Goal: Task Accomplishment & Management: Manage account settings

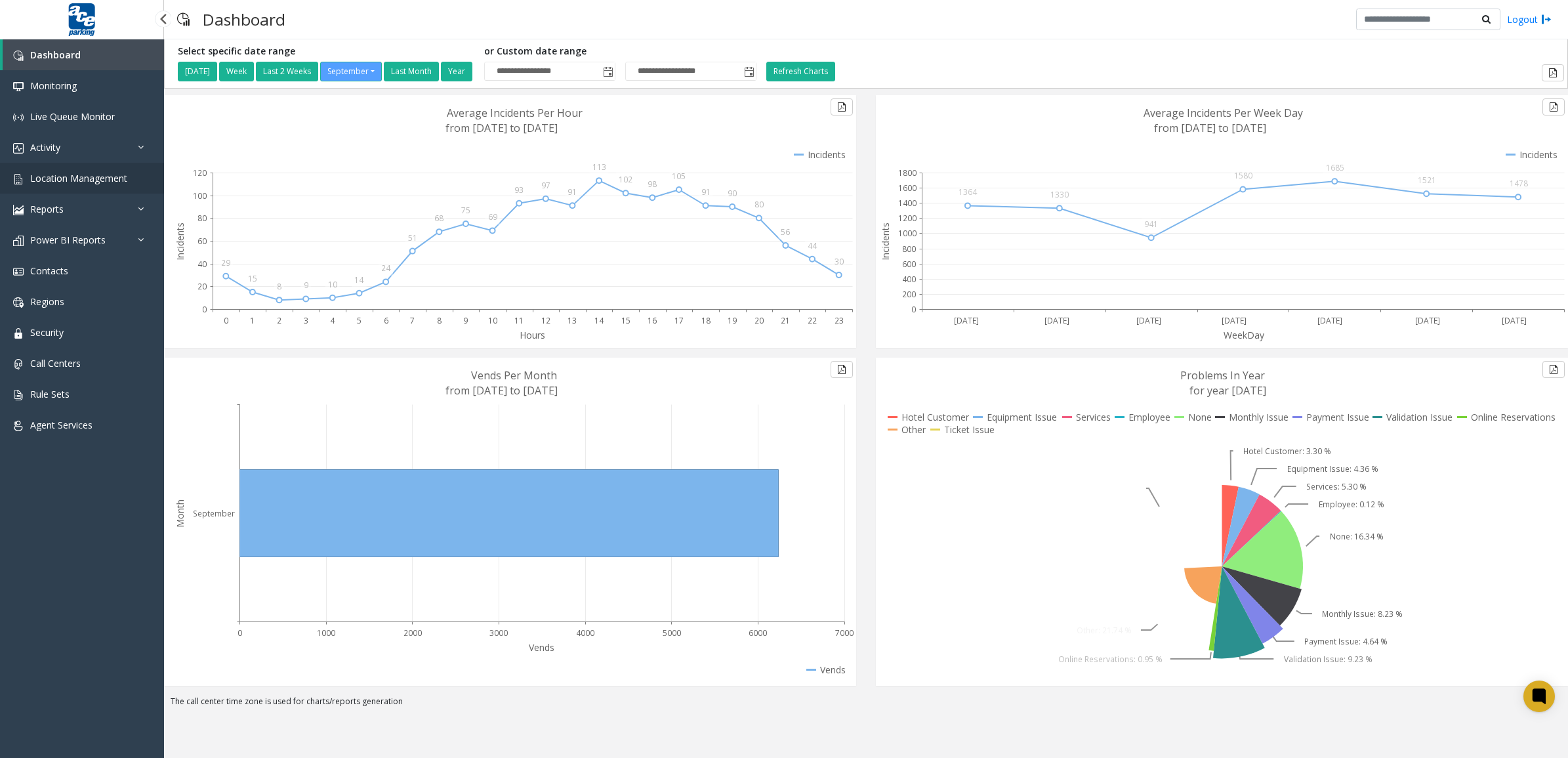
click at [51, 178] on span "Location Management" at bounding box center [79, 178] width 97 height 12
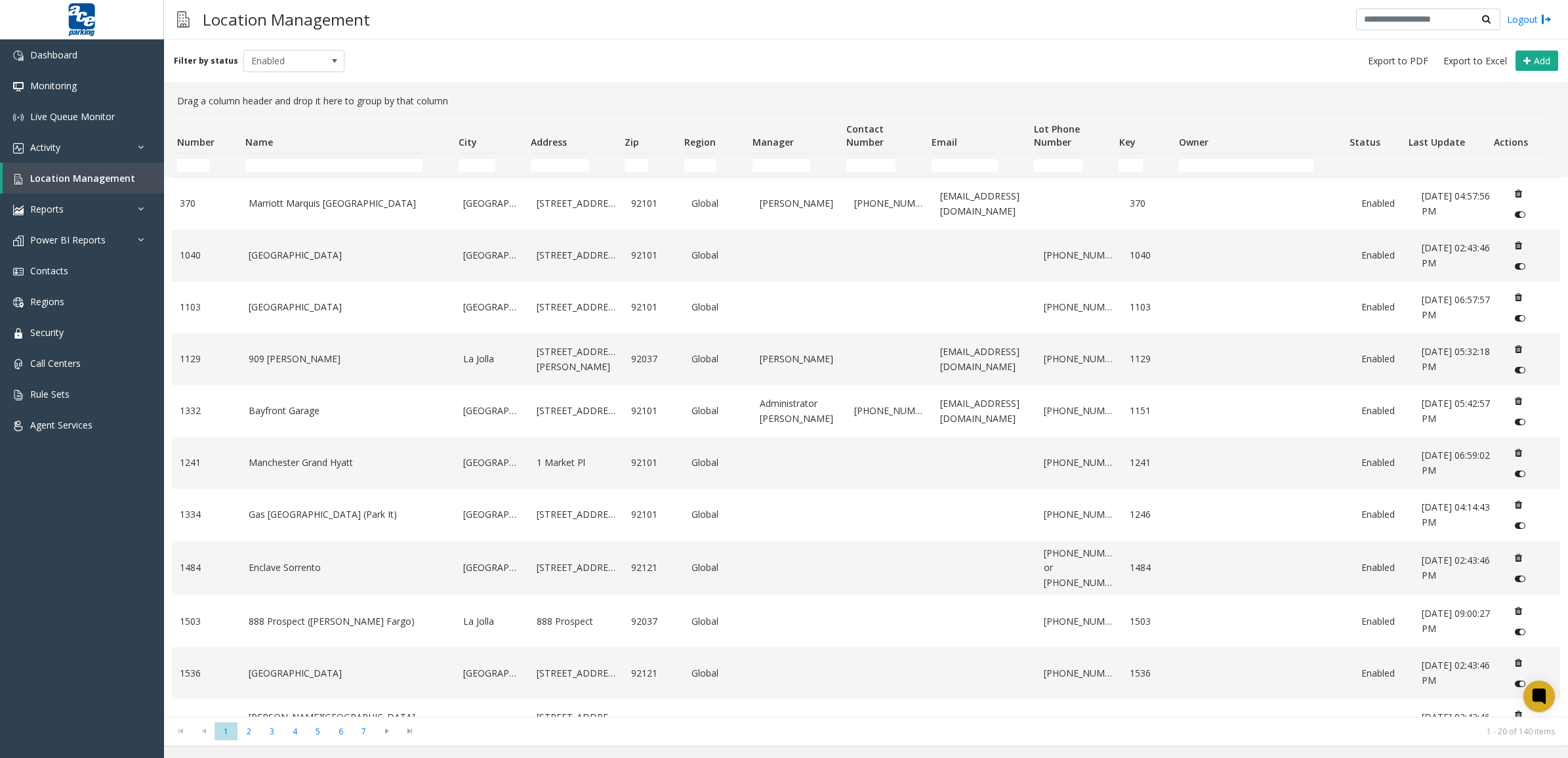
click at [276, 151] on th "Name" at bounding box center [347, 134] width 214 height 40
click at [277, 166] on input "Name Filter" at bounding box center [334, 165] width 177 height 13
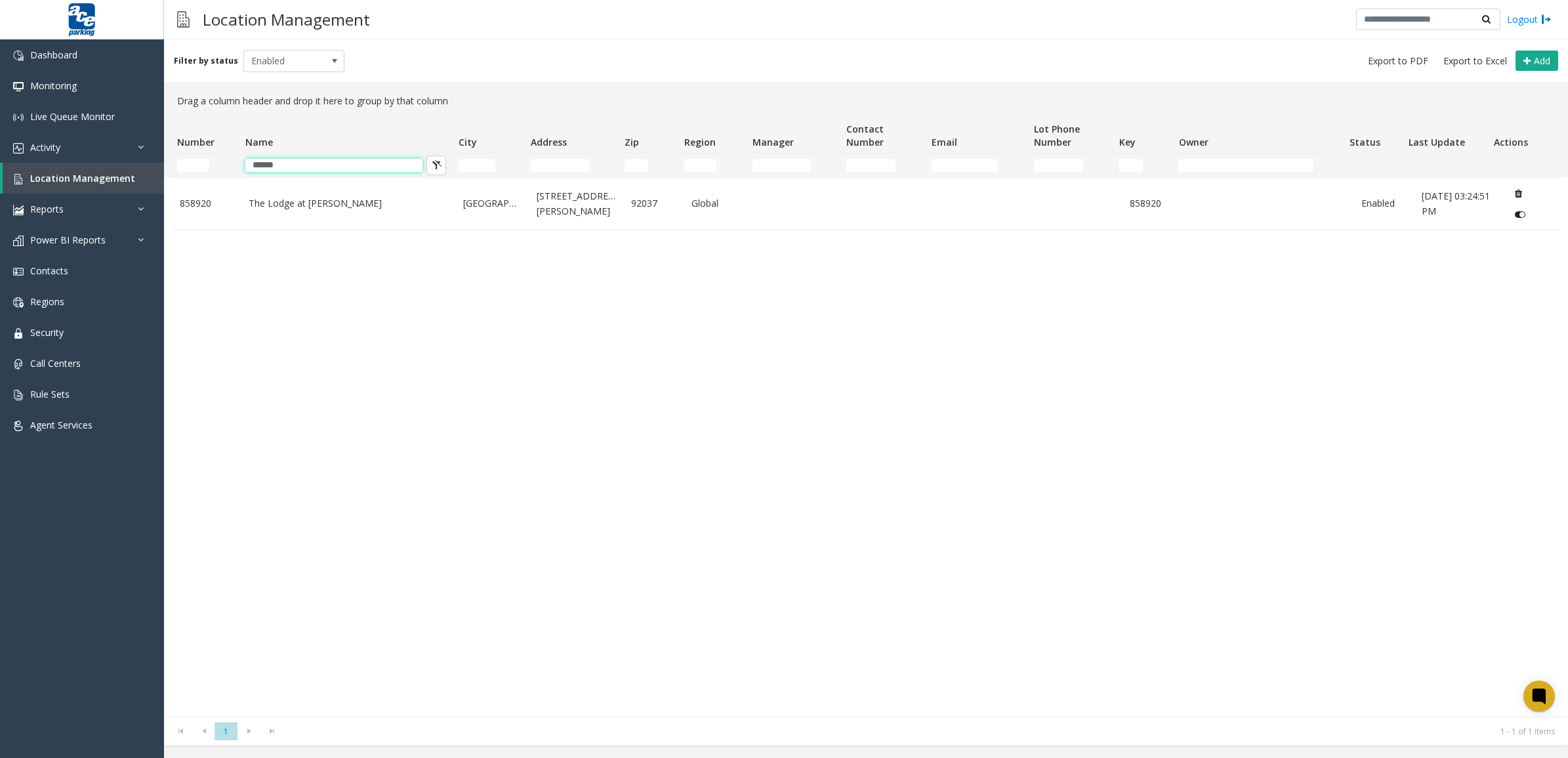
type input "******"
click at [225, 318] on div "858920 The Lodge at [PERSON_NAME][GEOGRAPHIC_DATA] [STREET_ADDRESS][GEOGRAPHIC_…" at bounding box center [866, 447] width 1388 height 540
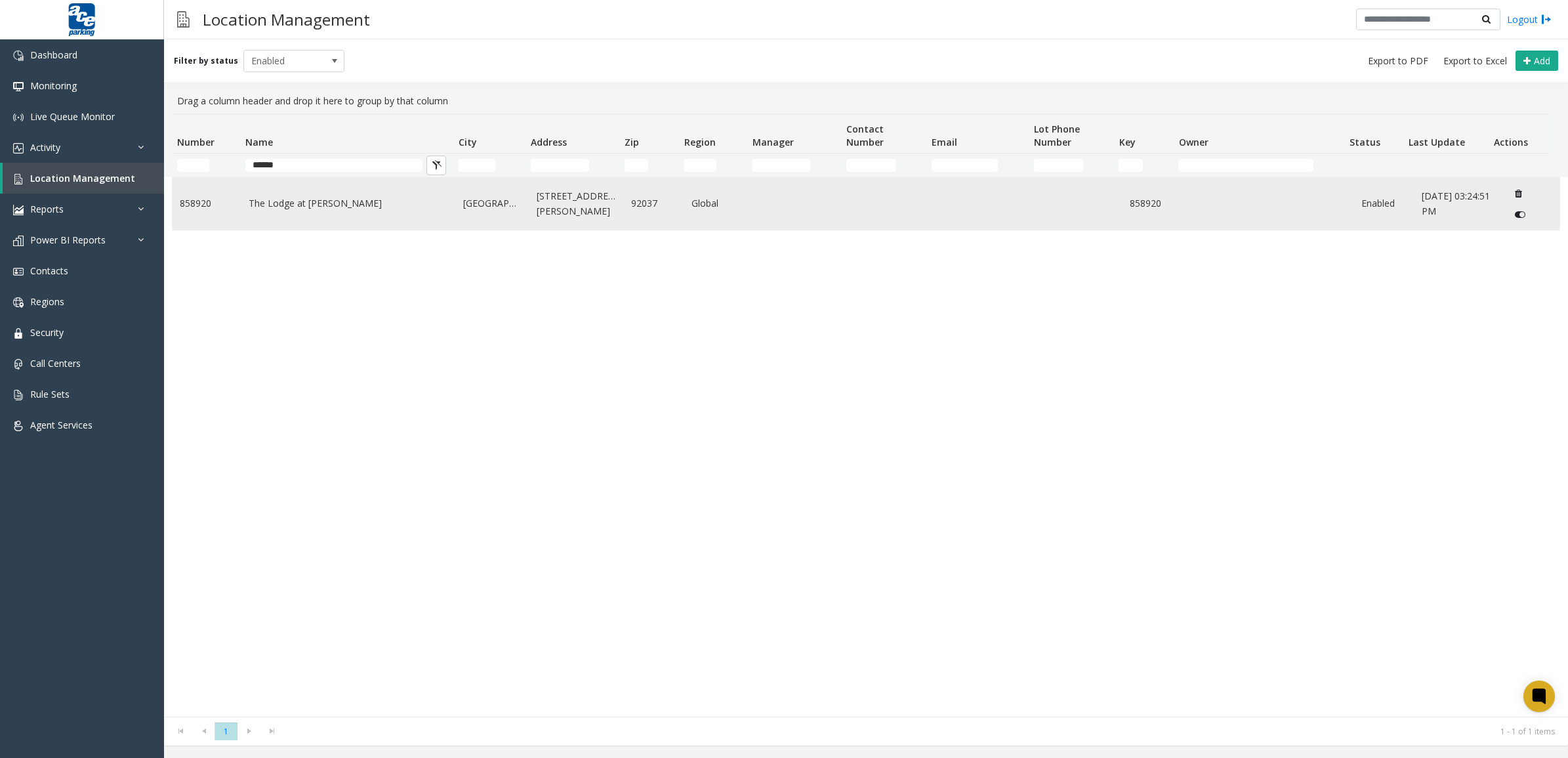
click at [402, 198] on link "The Lodge at [PERSON_NAME]" at bounding box center [349, 203] width 200 height 15
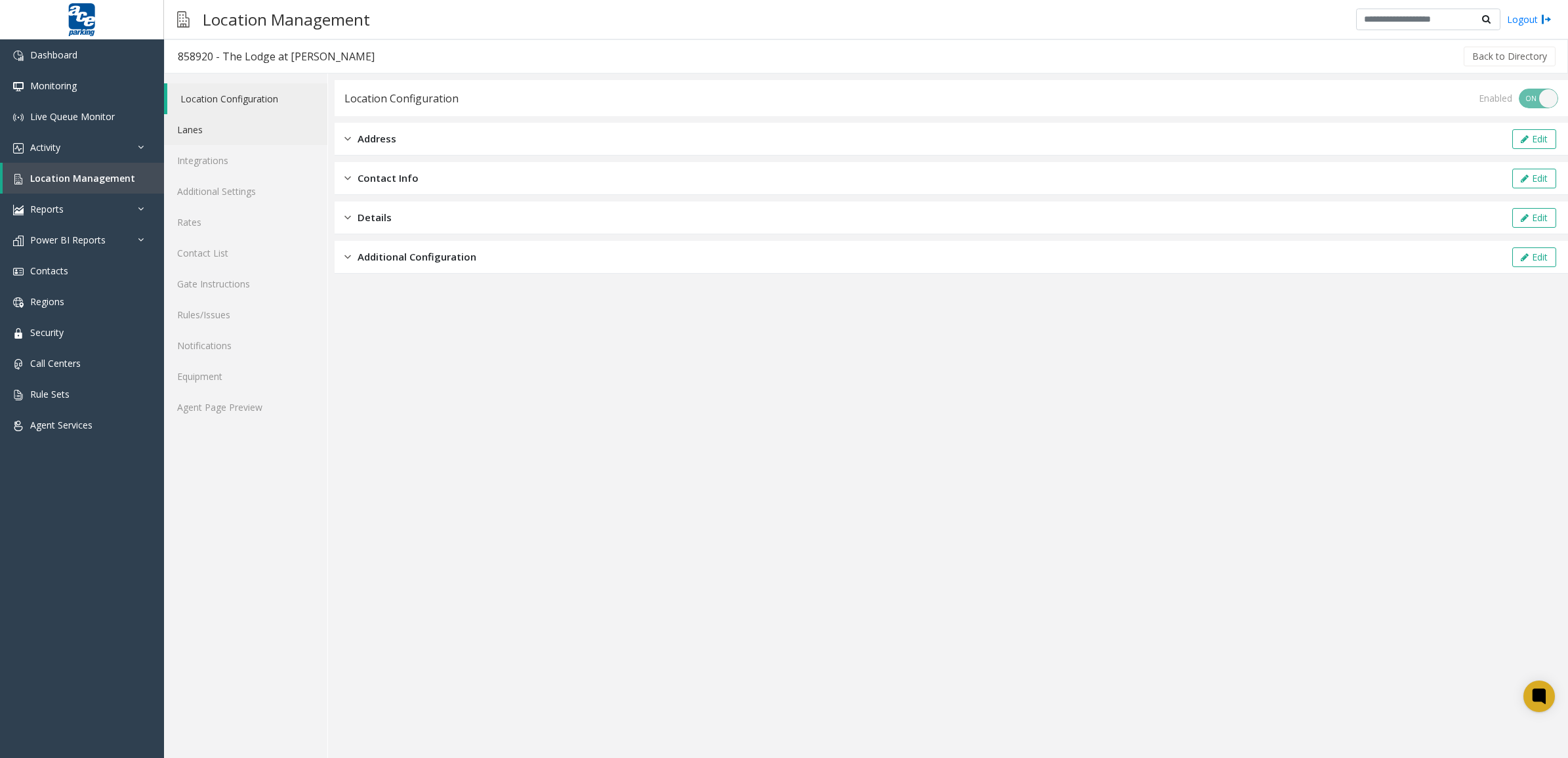
click at [205, 132] on link "Lanes" at bounding box center [246, 130] width 164 height 31
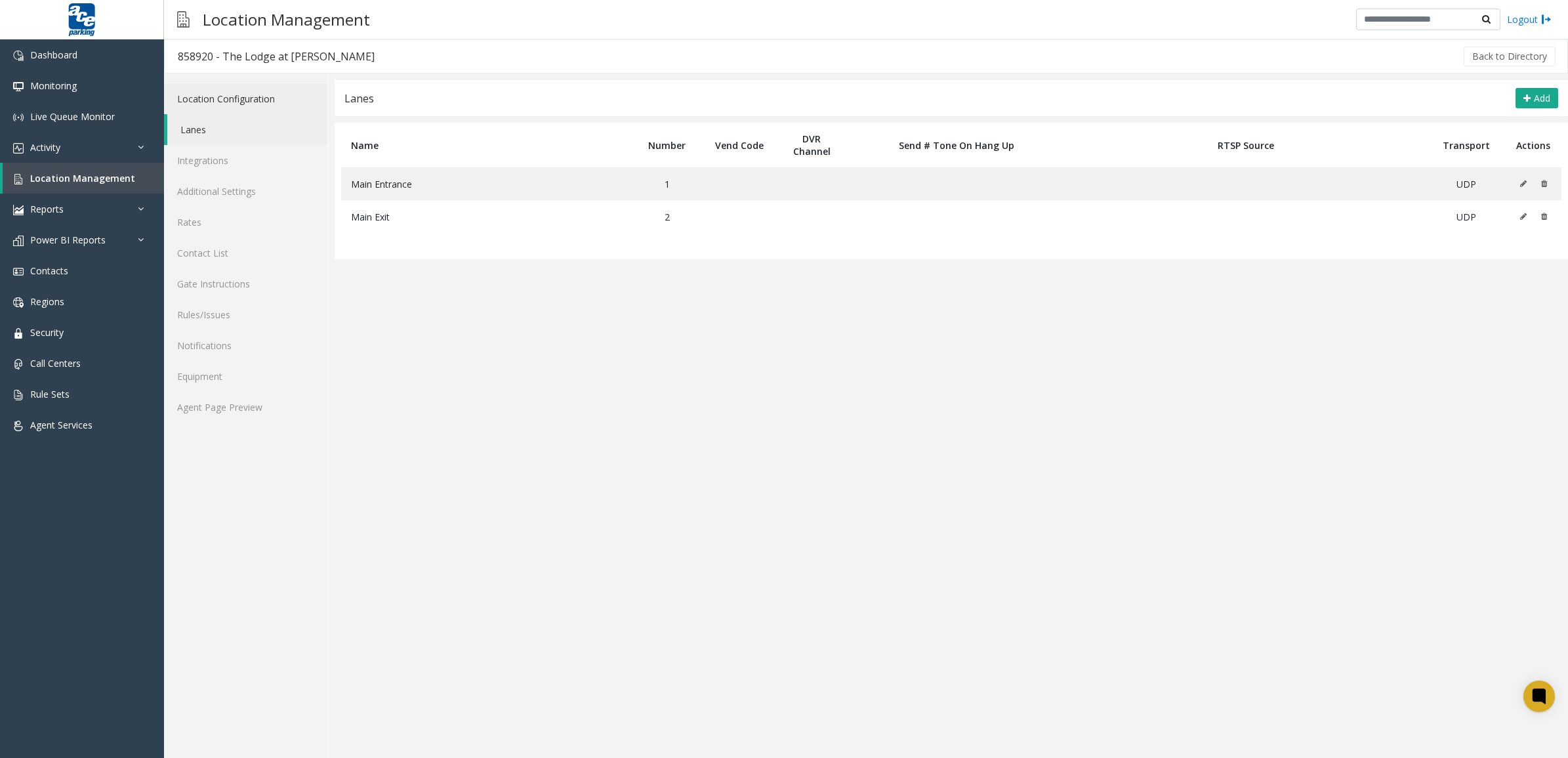
click at [267, 85] on link "Location Configuration" at bounding box center [246, 98] width 164 height 31
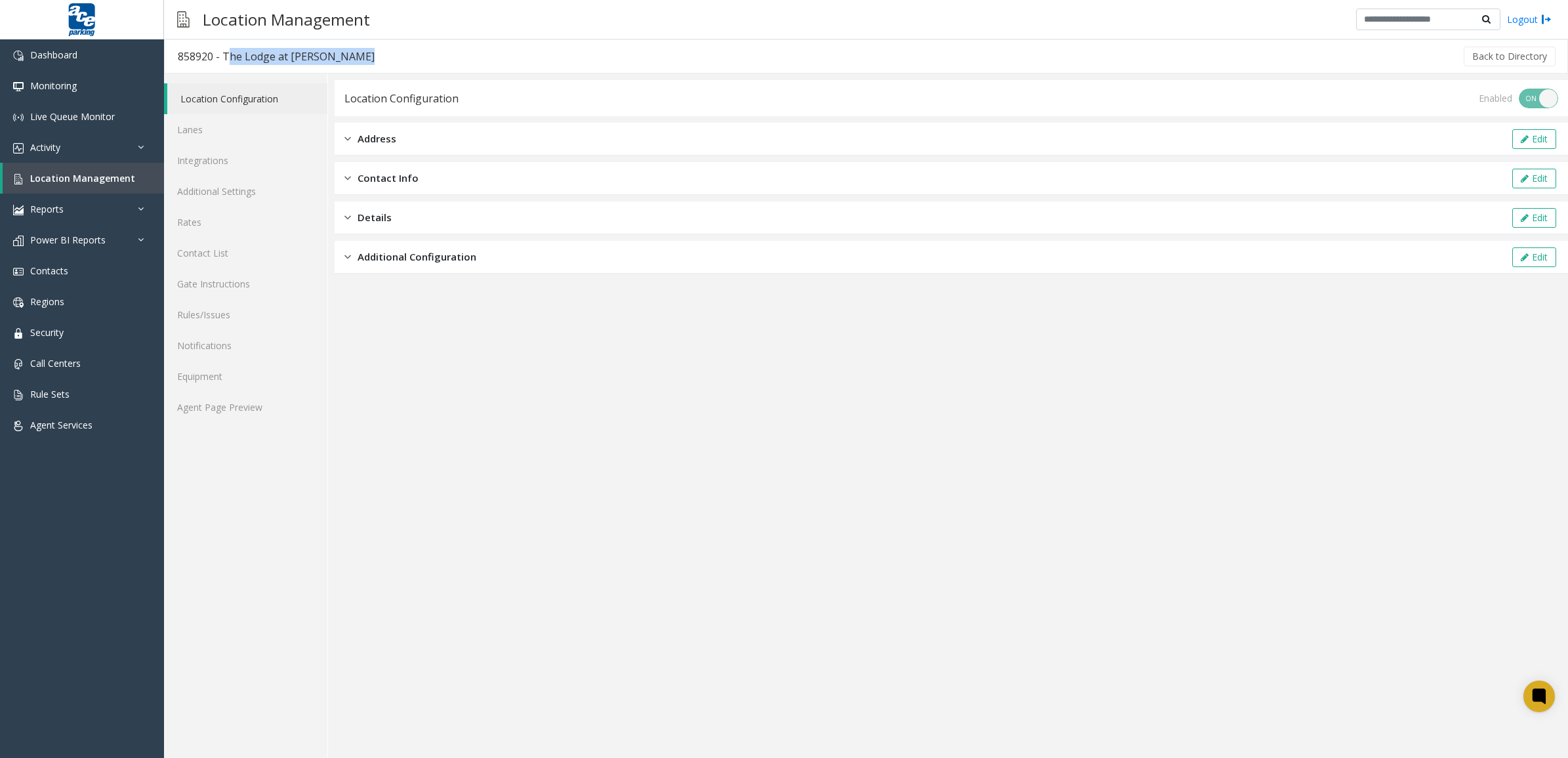
drag, startPoint x: 352, startPoint y: 53, endPoint x: 224, endPoint y: 60, distance: 128.2
click at [224, 60] on h3 "858920 - The Lodge at [PERSON_NAME]" at bounding box center [277, 57] width 223 height 31
copy div "The Lodge at [PERSON_NAME]"
click at [454, 144] on div "Address Edit" at bounding box center [951, 139] width 1233 height 33
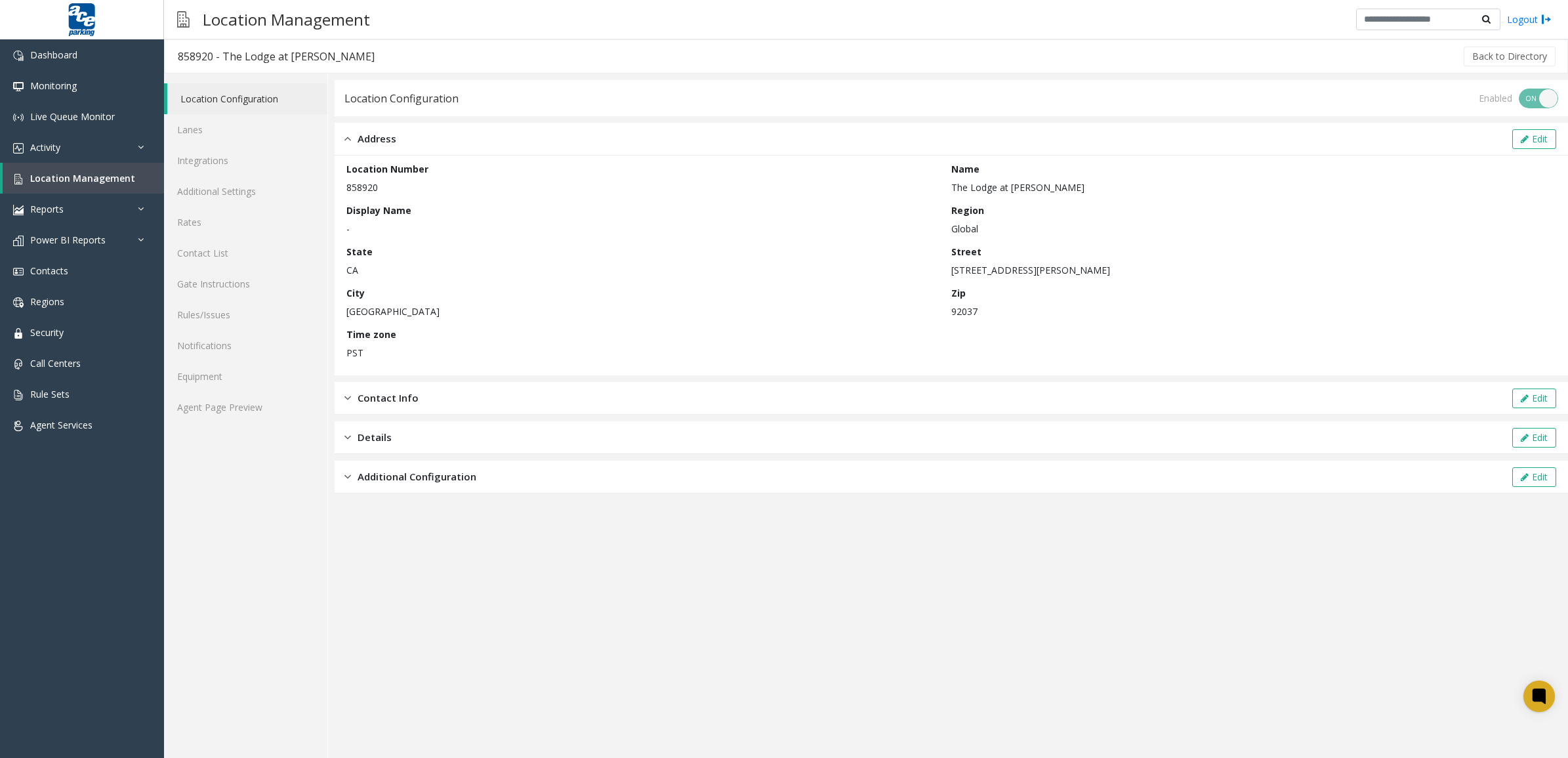
drag, startPoint x: 1055, startPoint y: 273, endPoint x: 952, endPoint y: 271, distance: 103.0
click at [951, 270] on p "[STREET_ADDRESS][PERSON_NAME]" at bounding box center [1250, 270] width 598 height 14
copy p "[STREET_ADDRESS][PERSON_NAME]"
click at [1540, 139] on button "Edit" at bounding box center [1534, 139] width 44 height 19
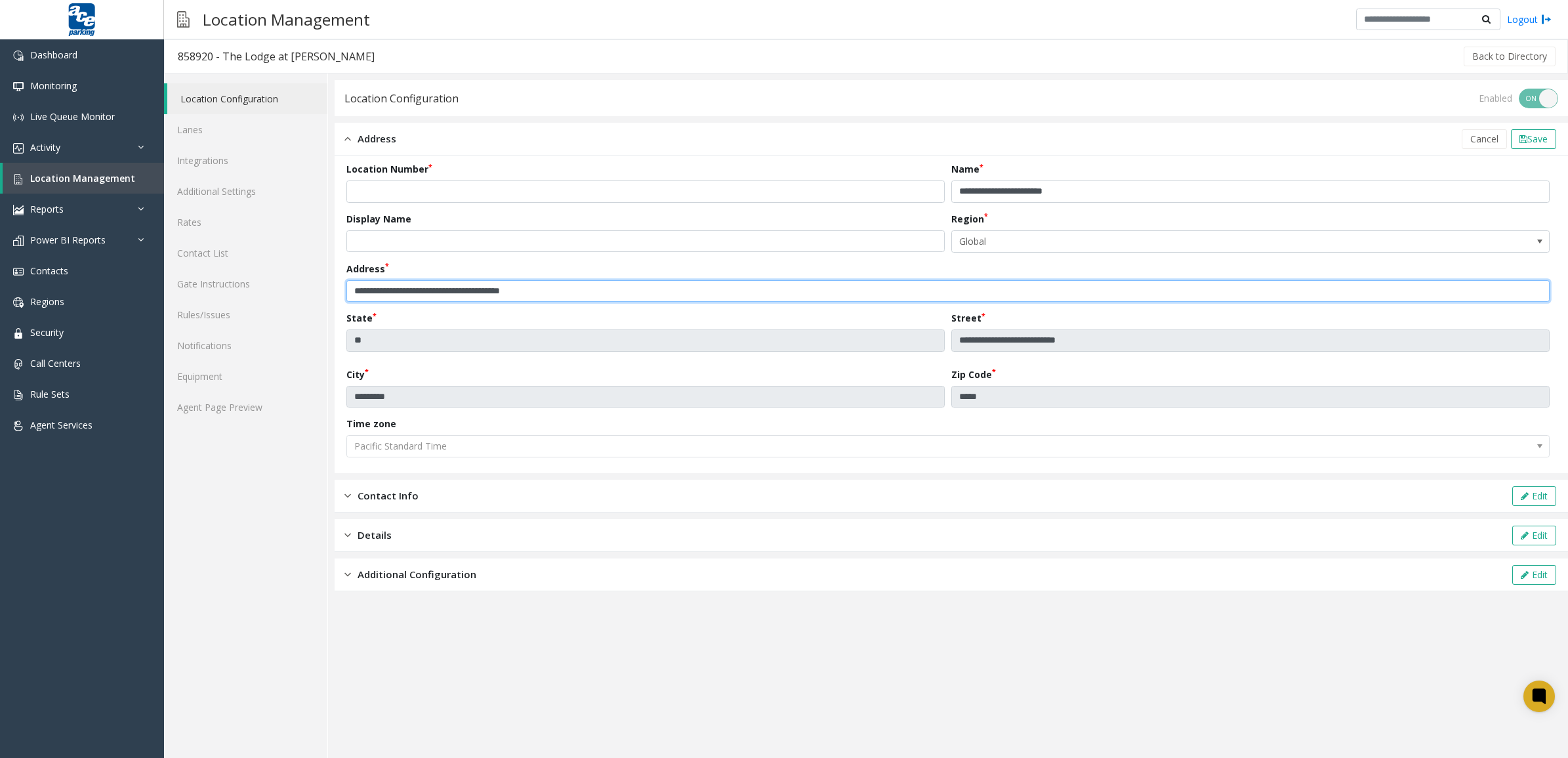
click at [610, 297] on input "**********" at bounding box center [948, 291] width 1203 height 22
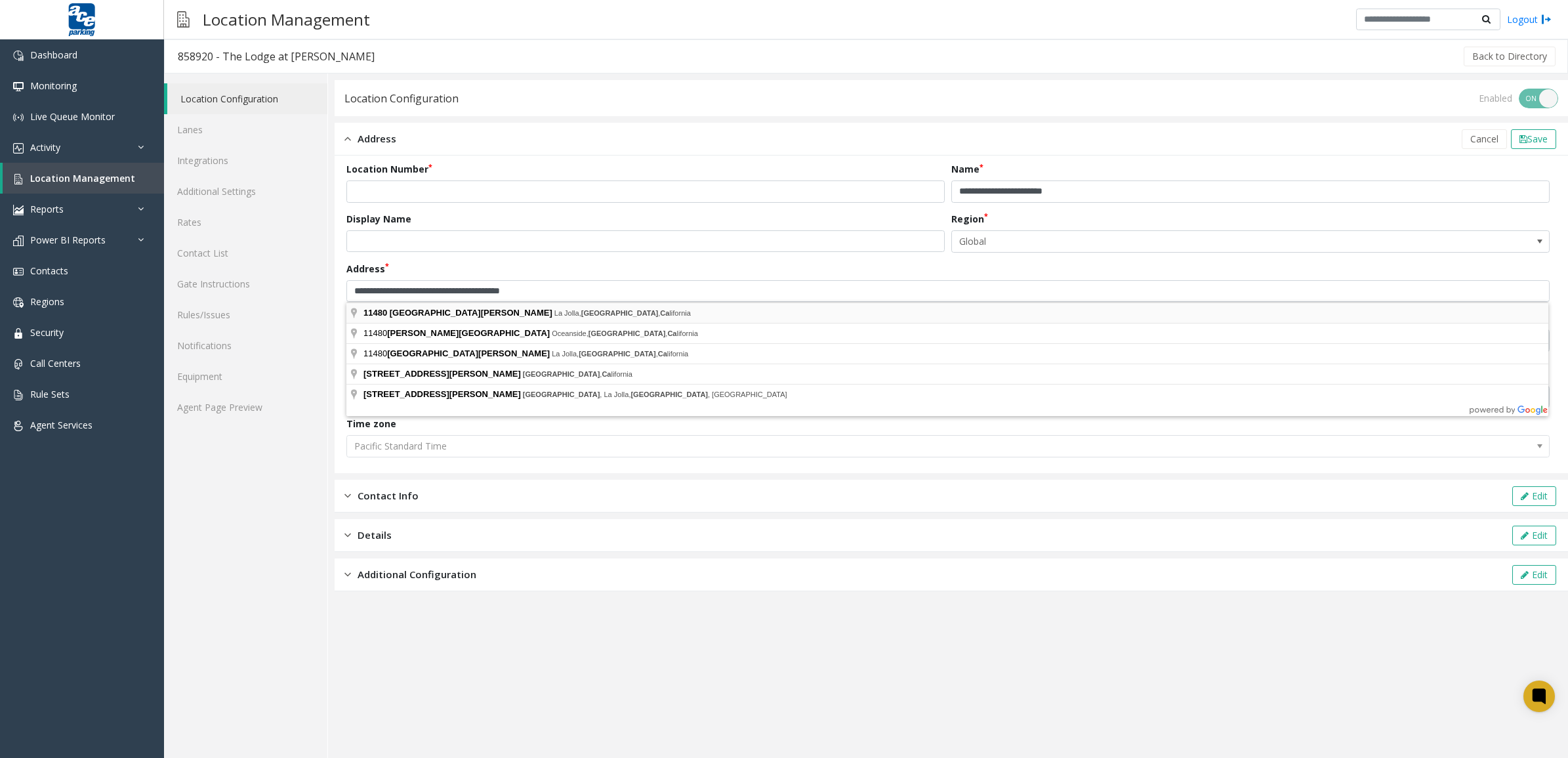
type input "**********"
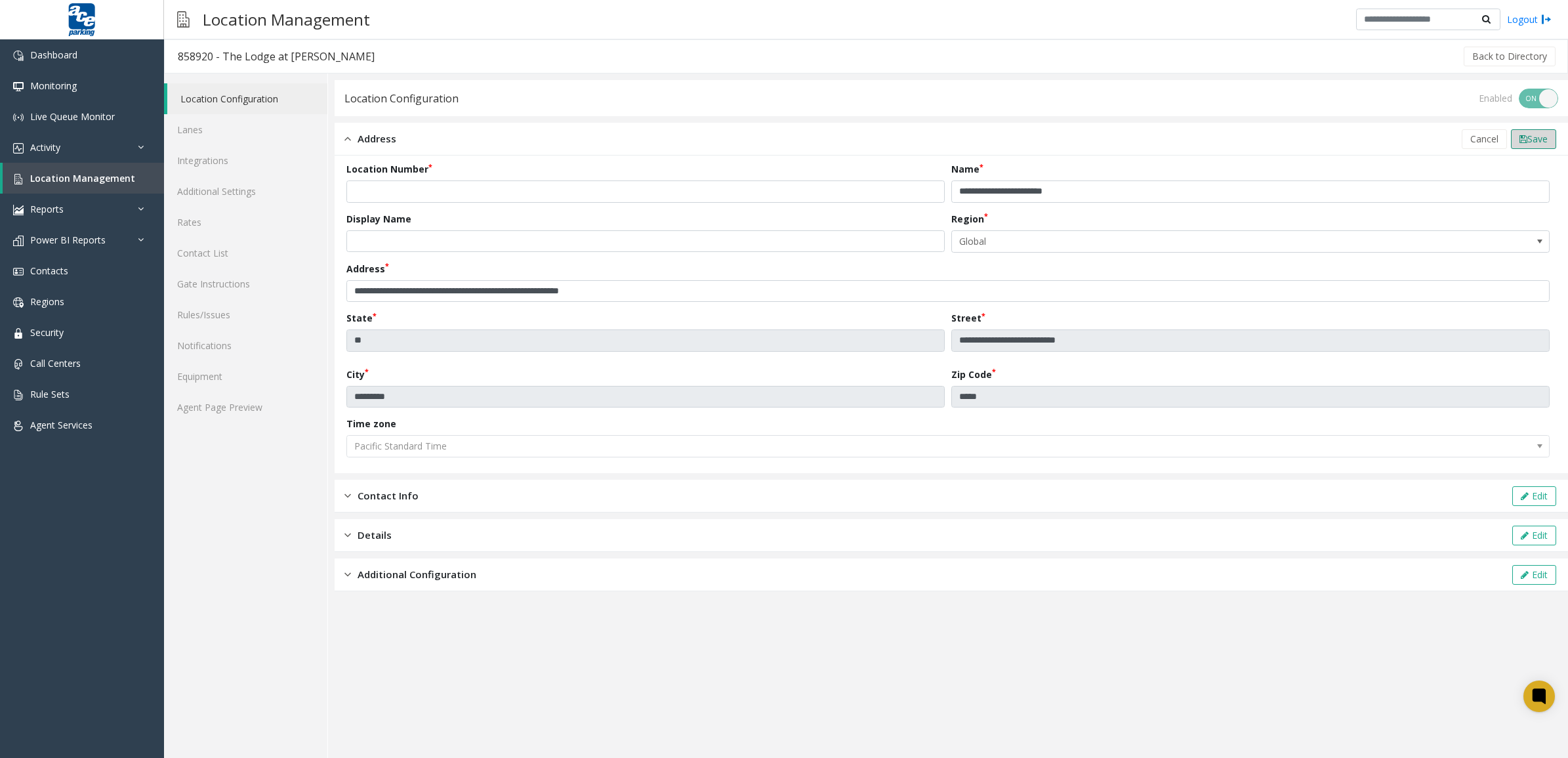
click at [1532, 135] on span "Save" at bounding box center [1537, 139] width 20 height 12
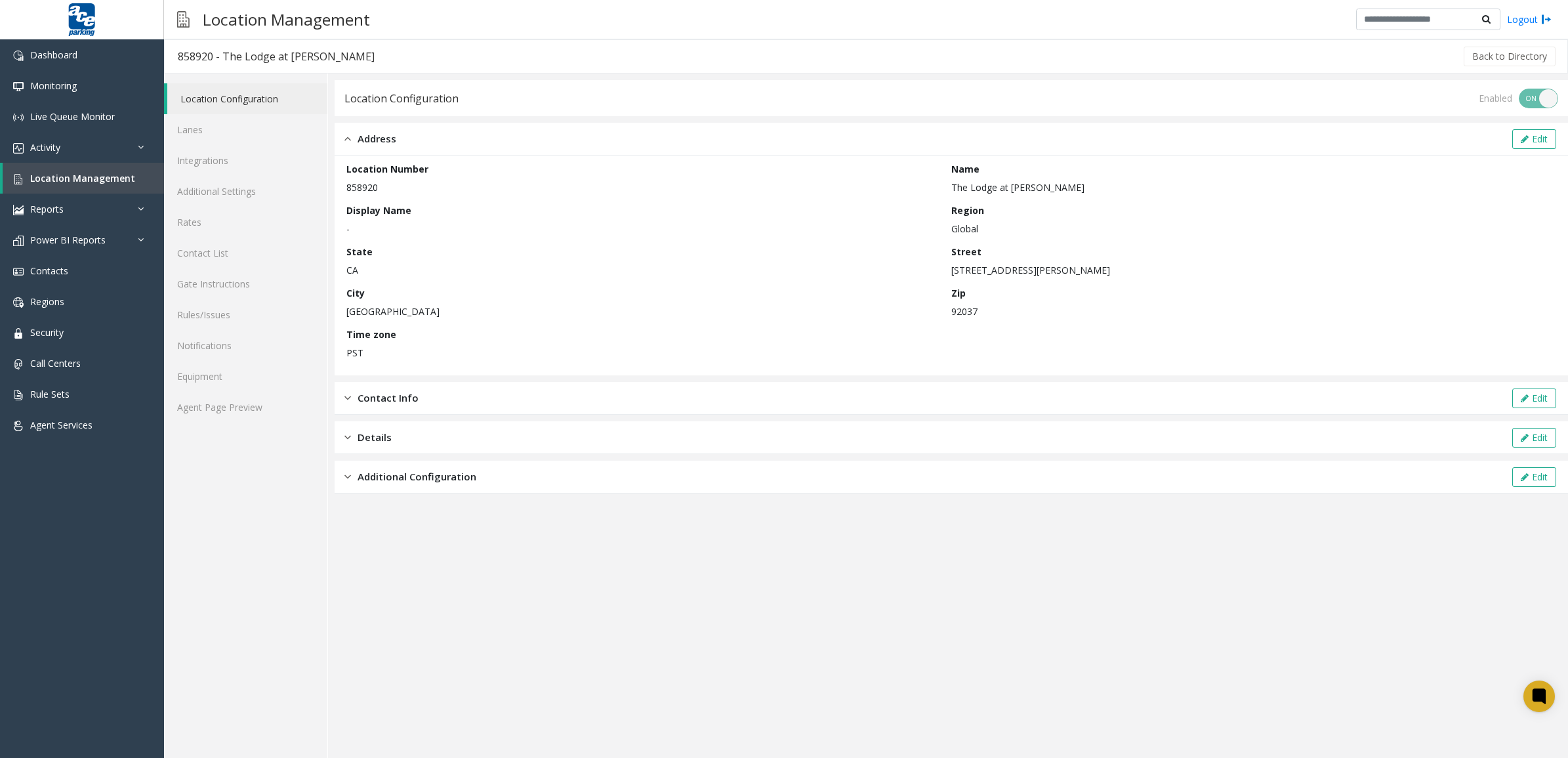
click at [361, 305] on p "[GEOGRAPHIC_DATA]" at bounding box center [645, 311] width 598 height 14
click at [359, 309] on p "[GEOGRAPHIC_DATA]" at bounding box center [645, 311] width 598 height 14
copy p "[GEOGRAPHIC_DATA]"
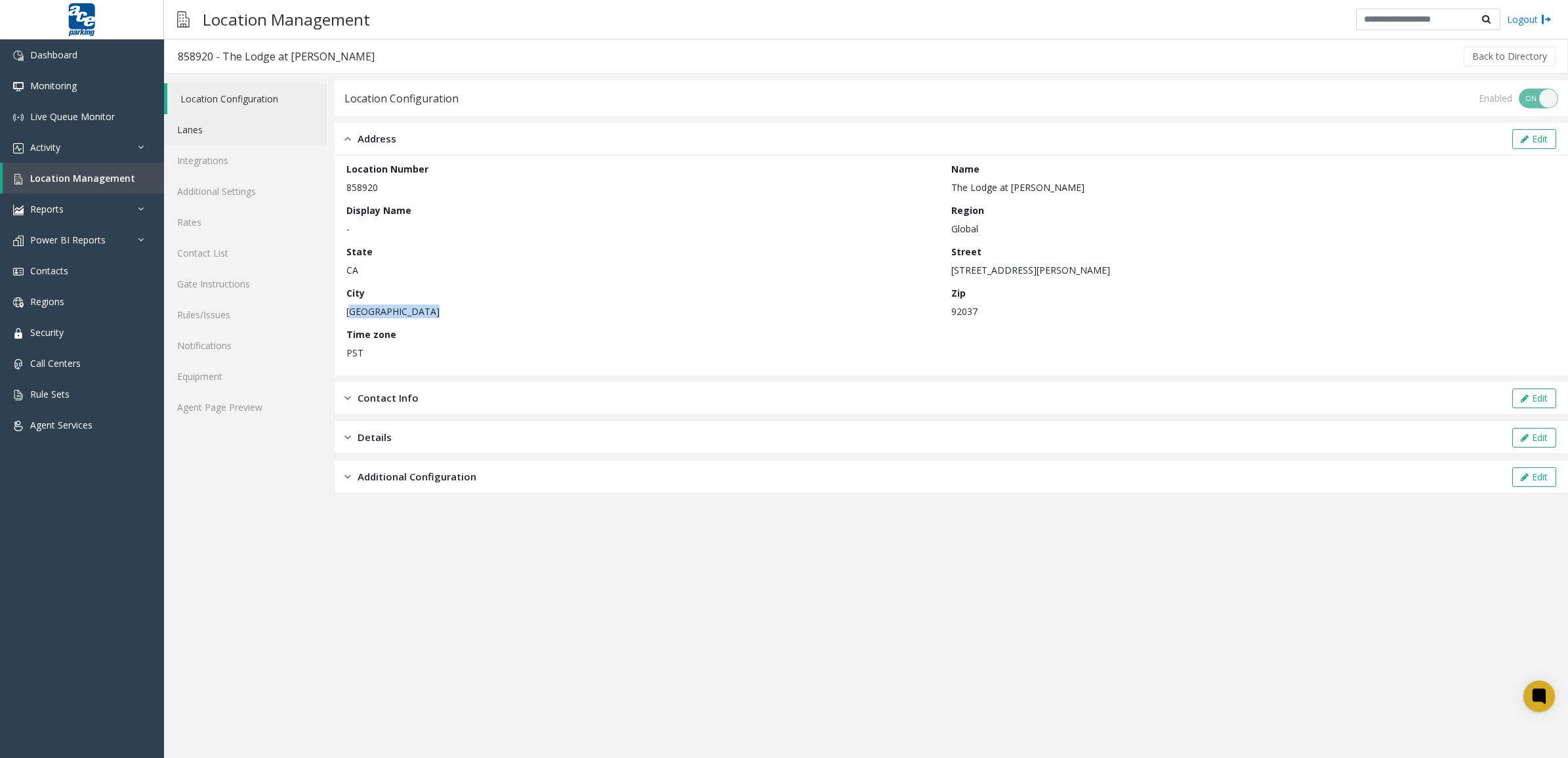
click at [225, 126] on link "Lanes" at bounding box center [246, 130] width 164 height 31
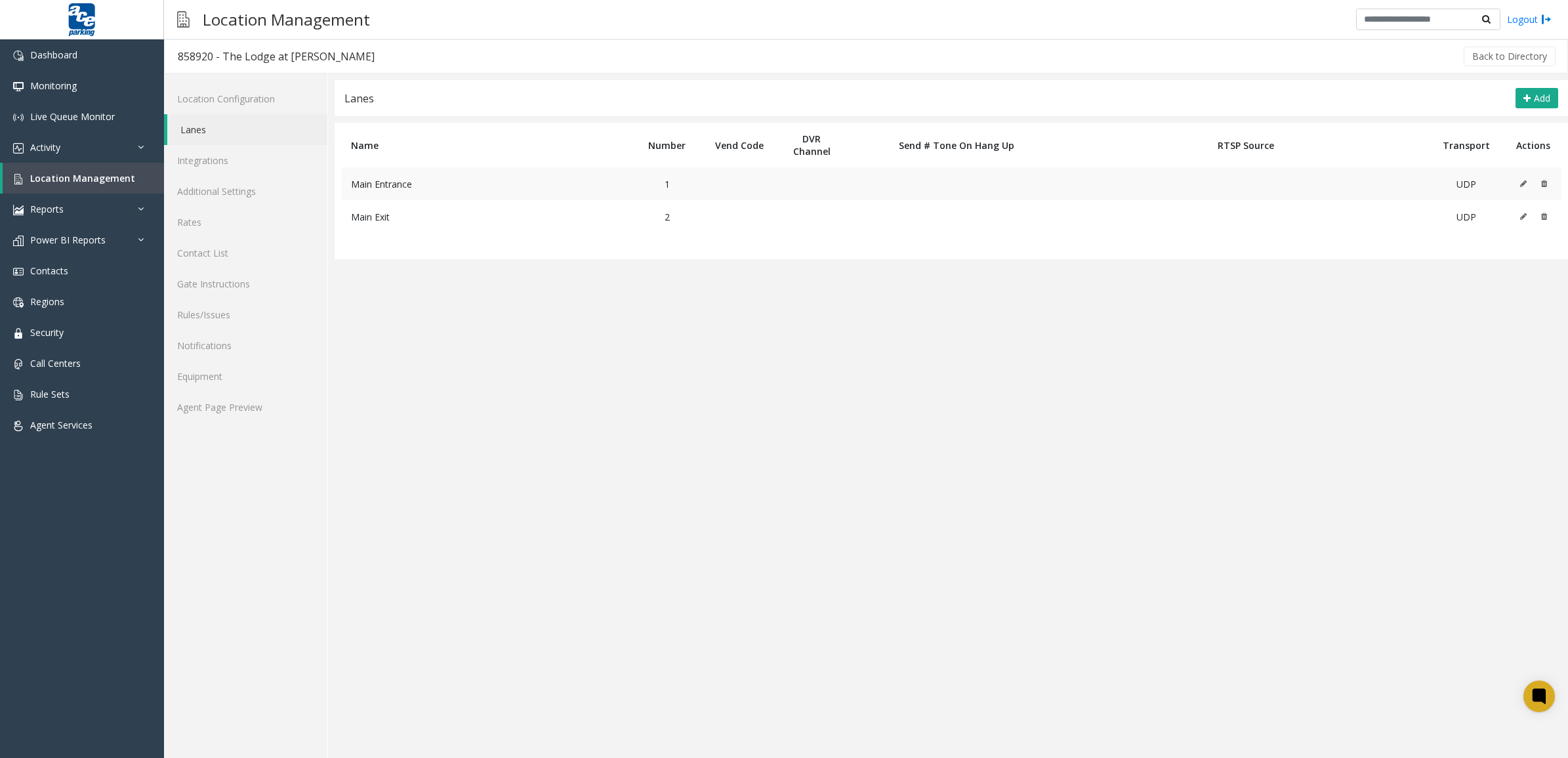
click at [1521, 182] on icon at bounding box center [1523, 183] width 6 height 8
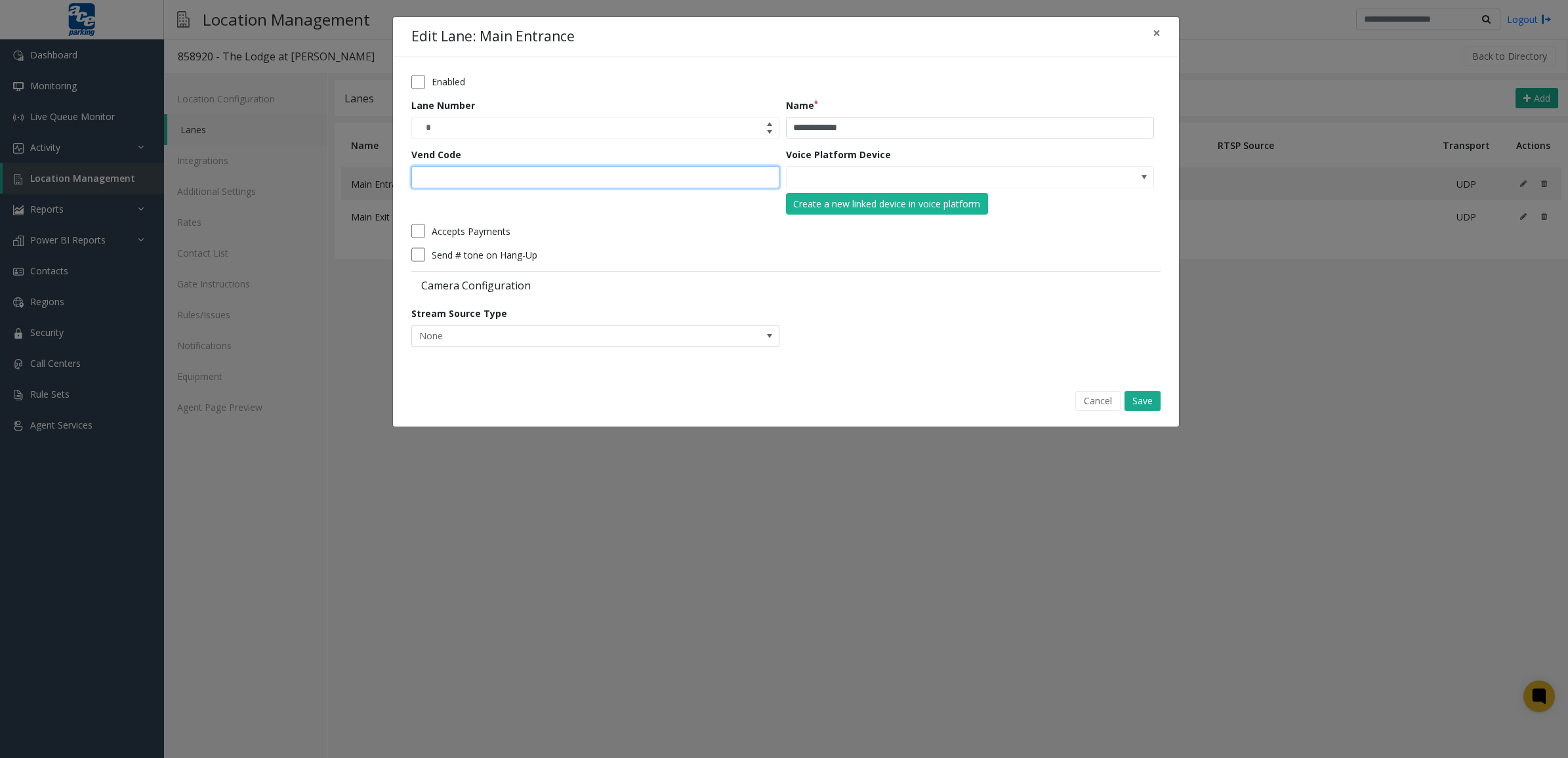
click at [668, 178] on input "Vend Code" at bounding box center [595, 177] width 368 height 22
click at [743, 234] on div "Accepts Payments" at bounding box center [782, 231] width 742 height 15
click at [1024, 180] on input "NO DATA FOUND" at bounding box center [933, 177] width 293 height 21
click at [1145, 180] on span at bounding box center [1144, 177] width 10 height 10
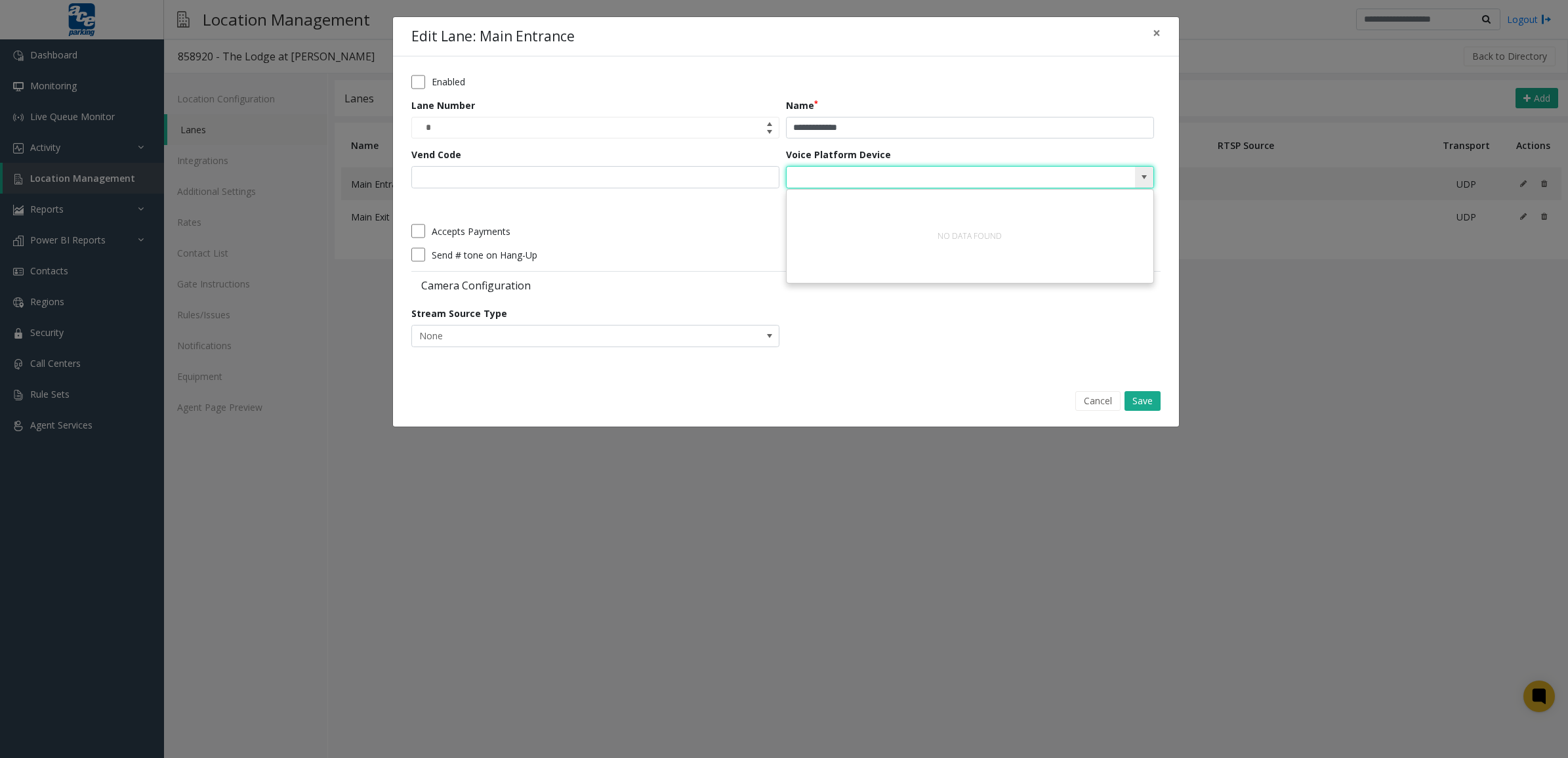
click at [1142, 180] on span at bounding box center [1144, 177] width 10 height 10
click at [264, 169] on div "**********" at bounding box center [784, 379] width 1568 height 758
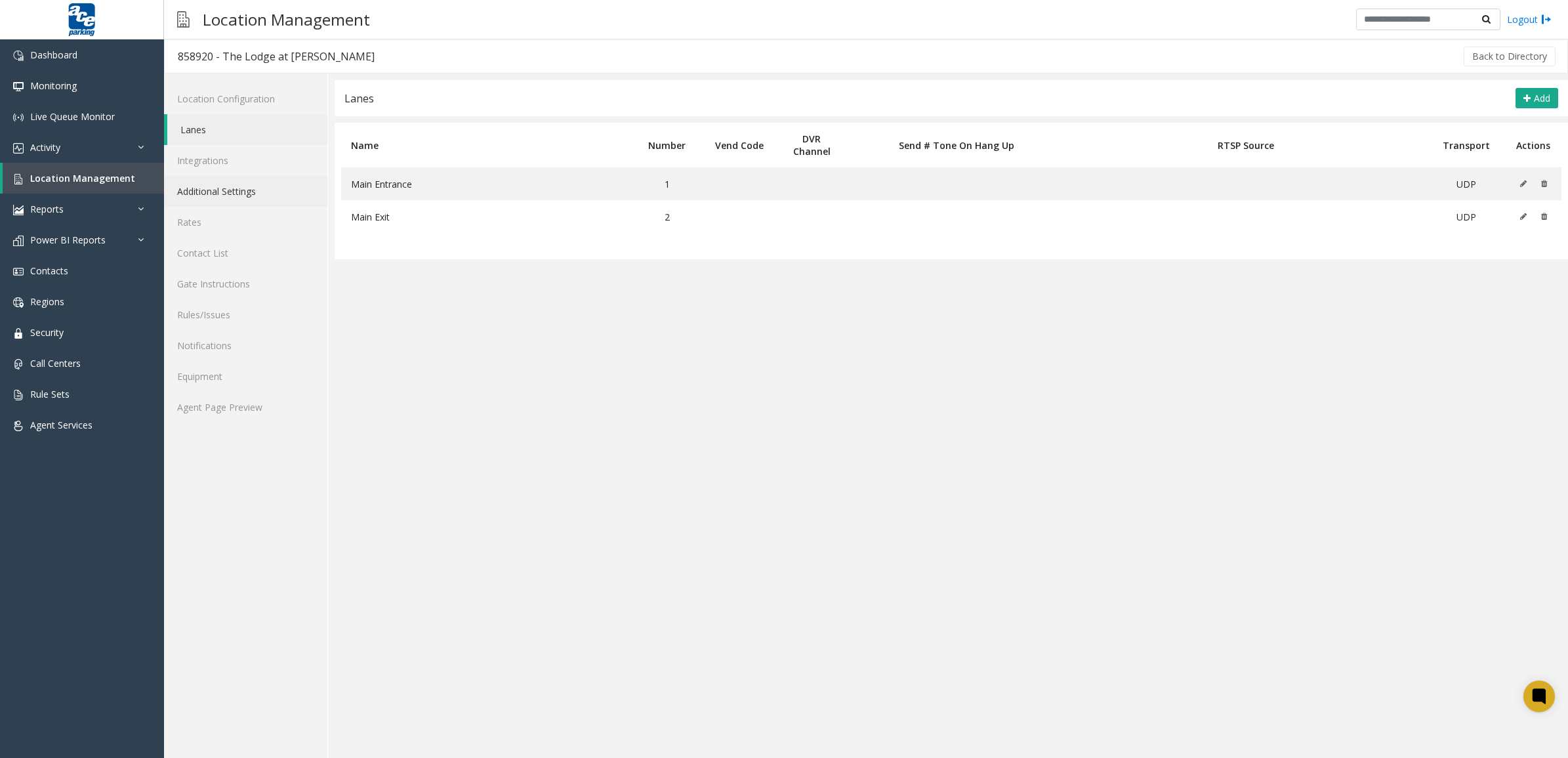
click at [243, 189] on link "Additional Settings" at bounding box center [246, 191] width 164 height 31
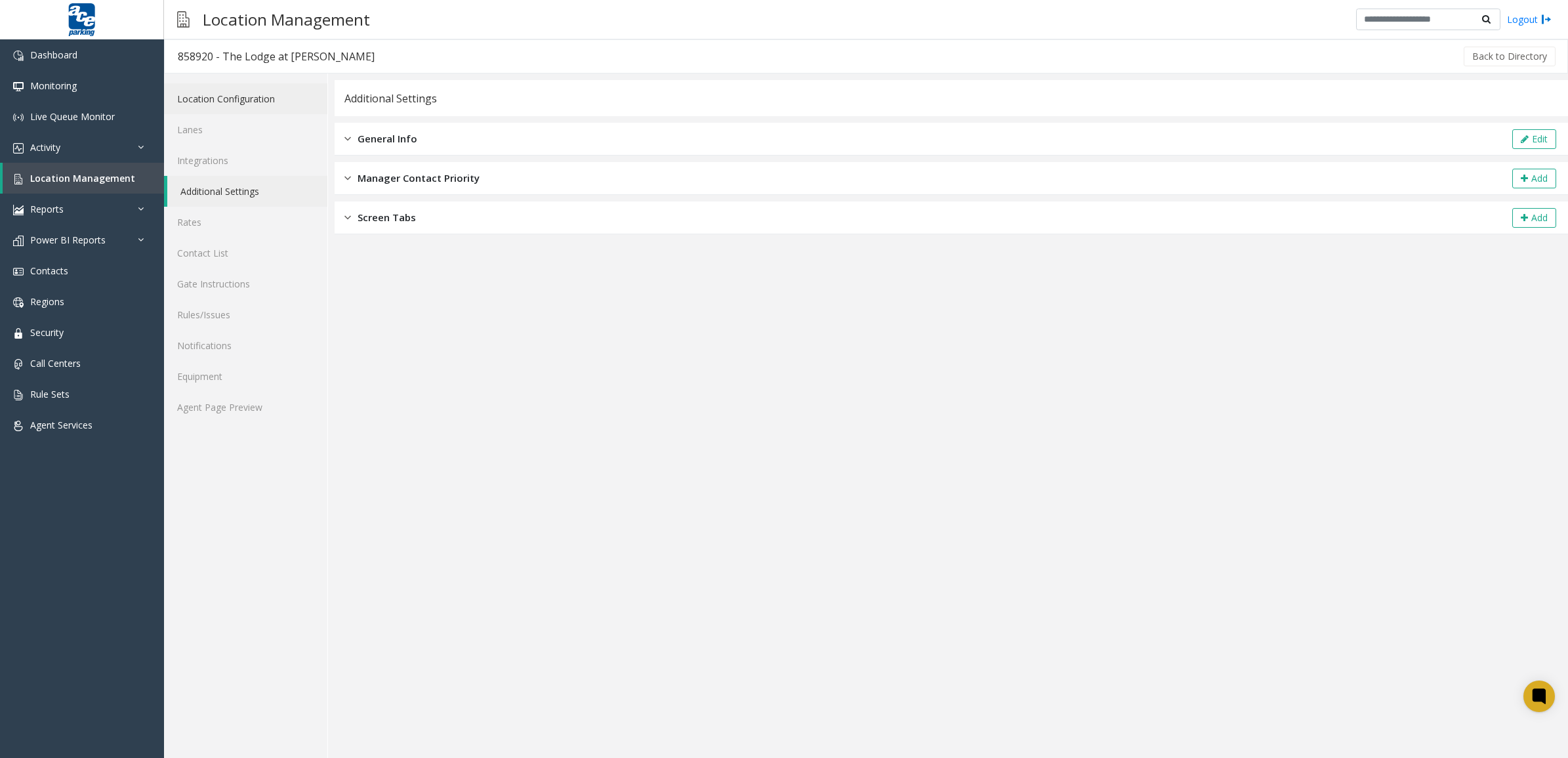
click at [233, 96] on link "Location Configuration" at bounding box center [246, 98] width 164 height 31
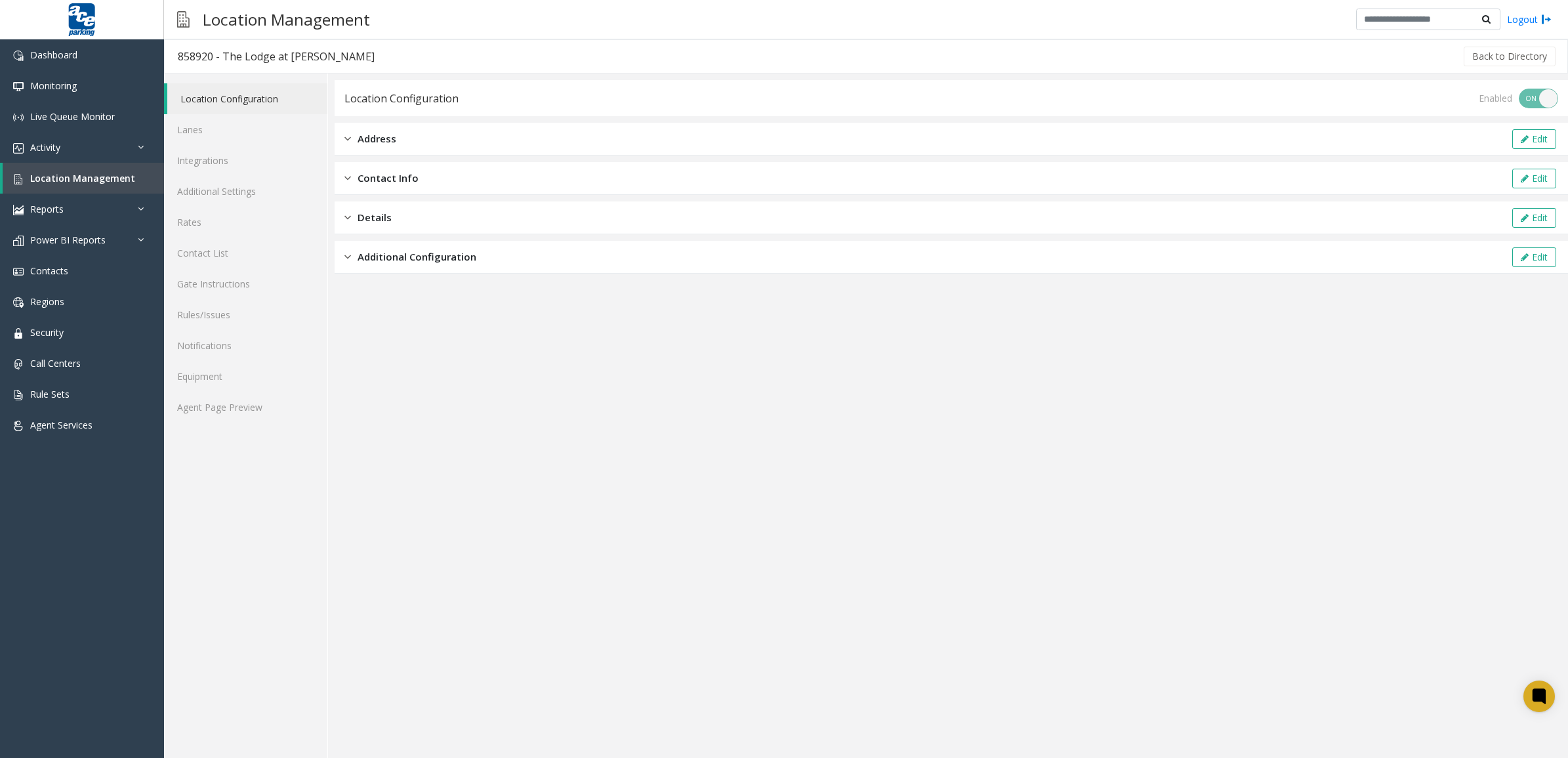
click at [467, 258] on span "Additional Configuration" at bounding box center [417, 257] width 119 height 15
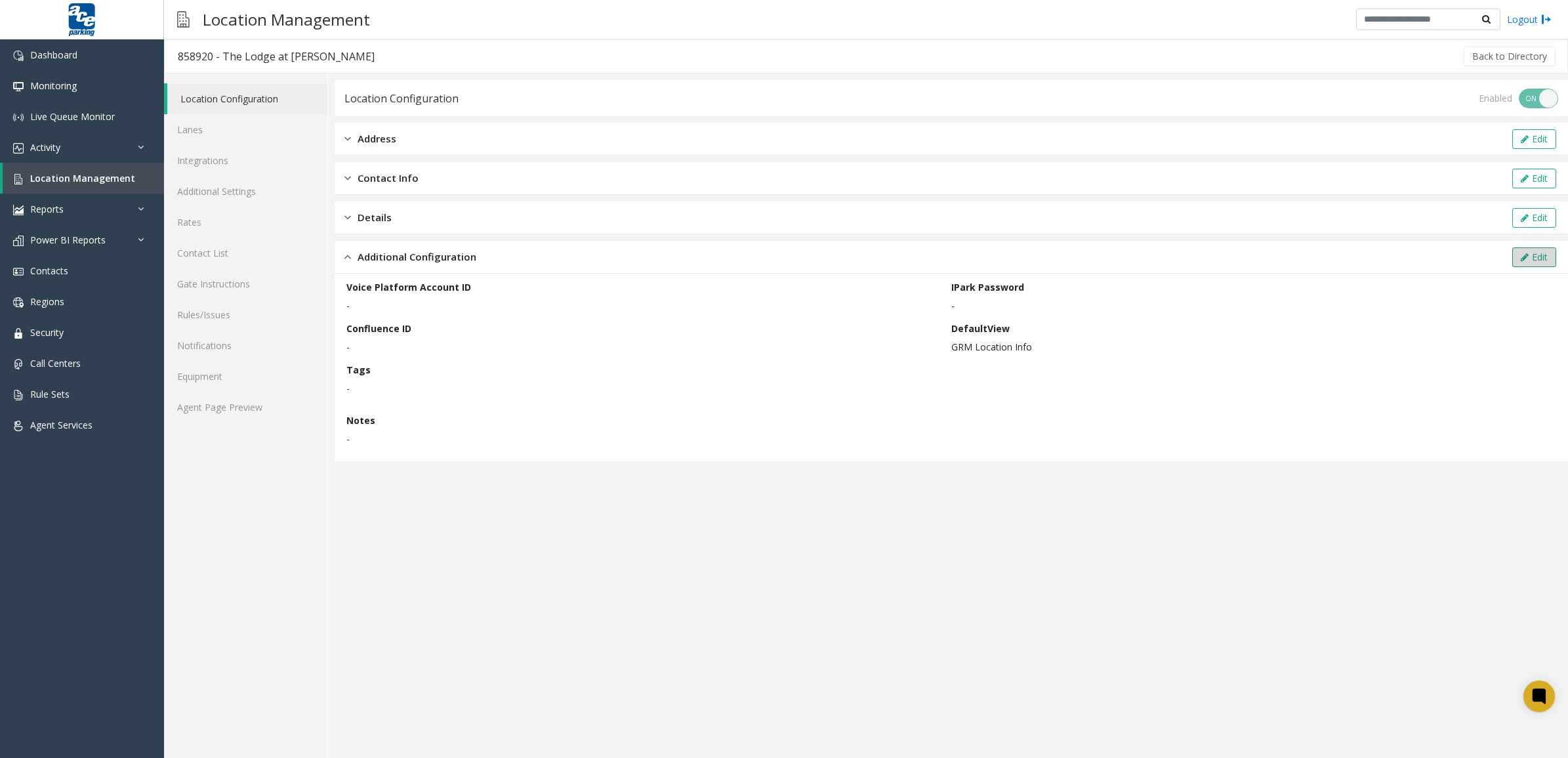
click at [1540, 251] on button "Edit" at bounding box center [1534, 257] width 44 height 19
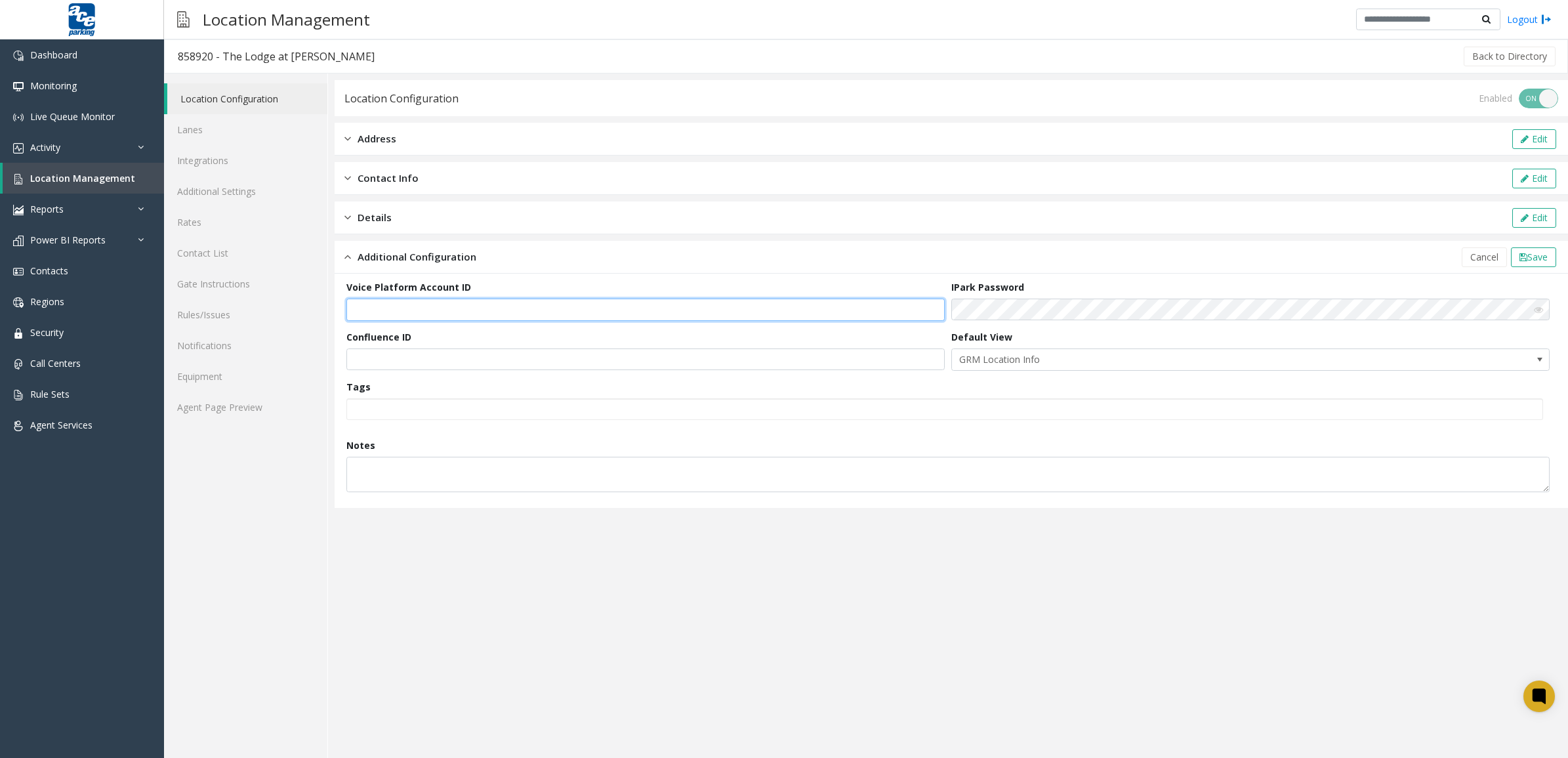
click at [464, 312] on input "text" at bounding box center [645, 310] width 598 height 22
click at [489, 303] on input "text" at bounding box center [645, 310] width 598 height 22
paste input "**********"
type input "**********"
click at [1531, 259] on span "Save" at bounding box center [1537, 257] width 20 height 12
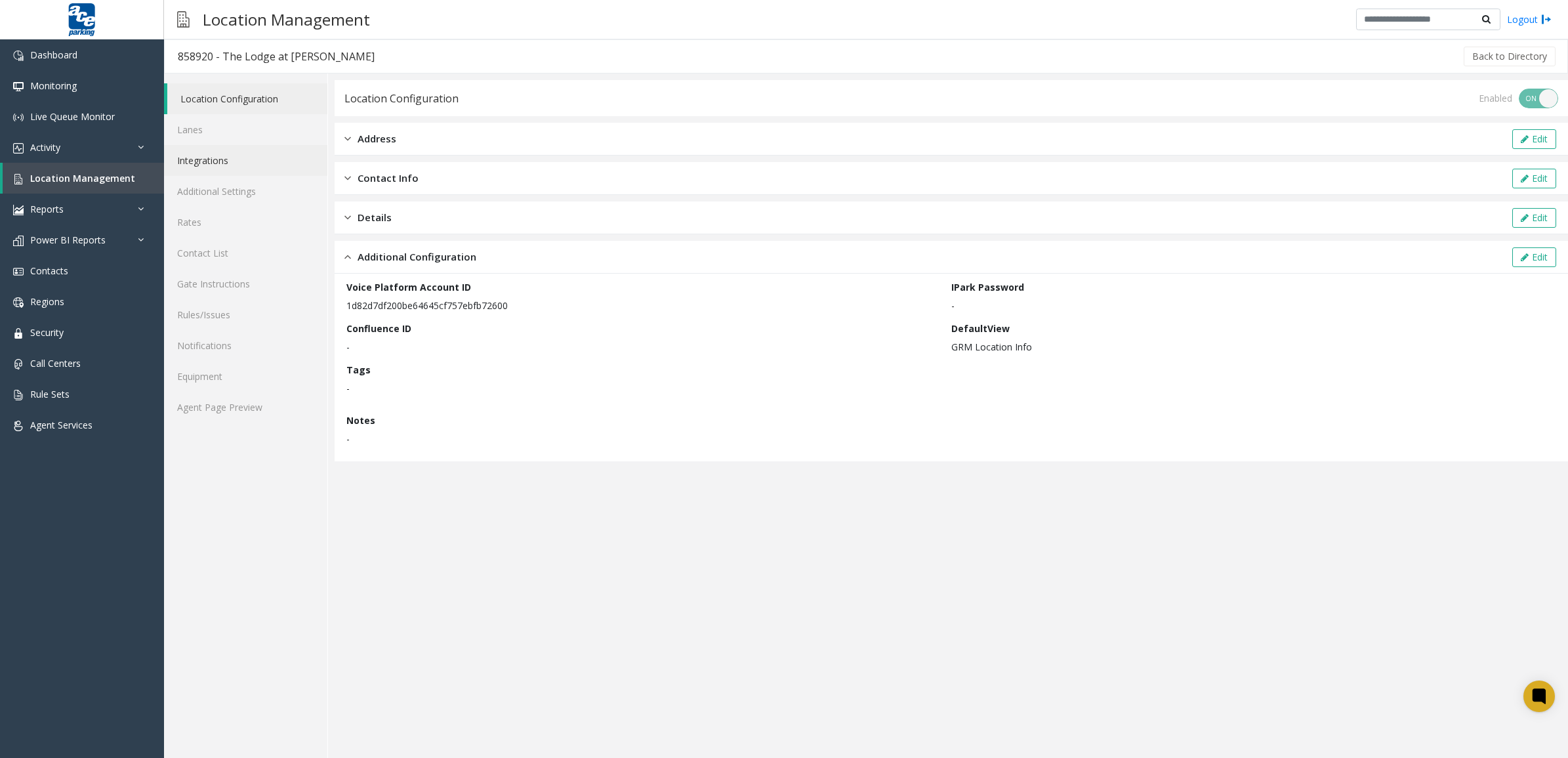
click at [243, 153] on link "Integrations" at bounding box center [246, 160] width 164 height 31
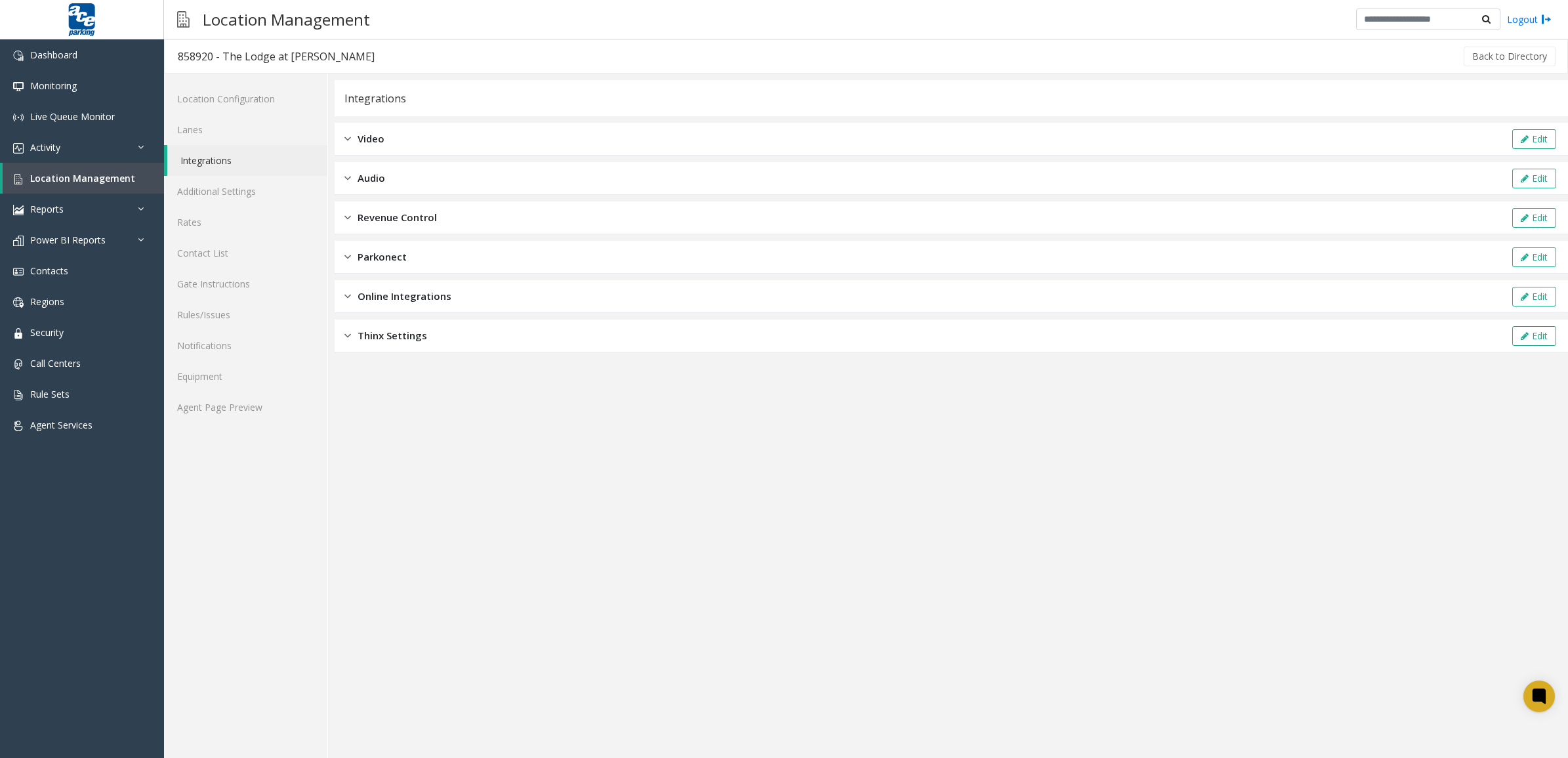
click at [527, 215] on div "Revenue Control Edit" at bounding box center [951, 218] width 1233 height 33
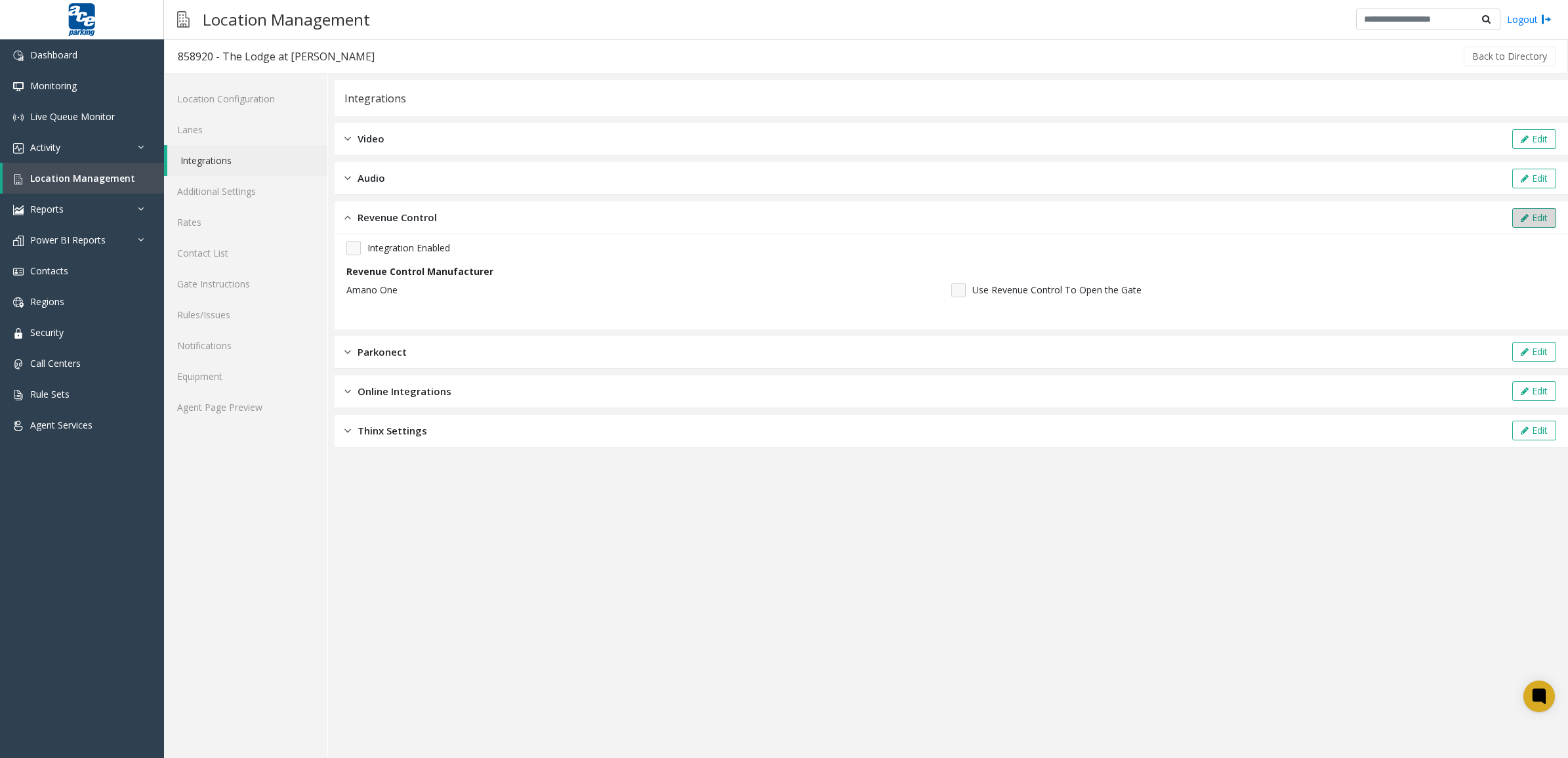
click at [1532, 218] on button "Edit" at bounding box center [1534, 218] width 44 height 19
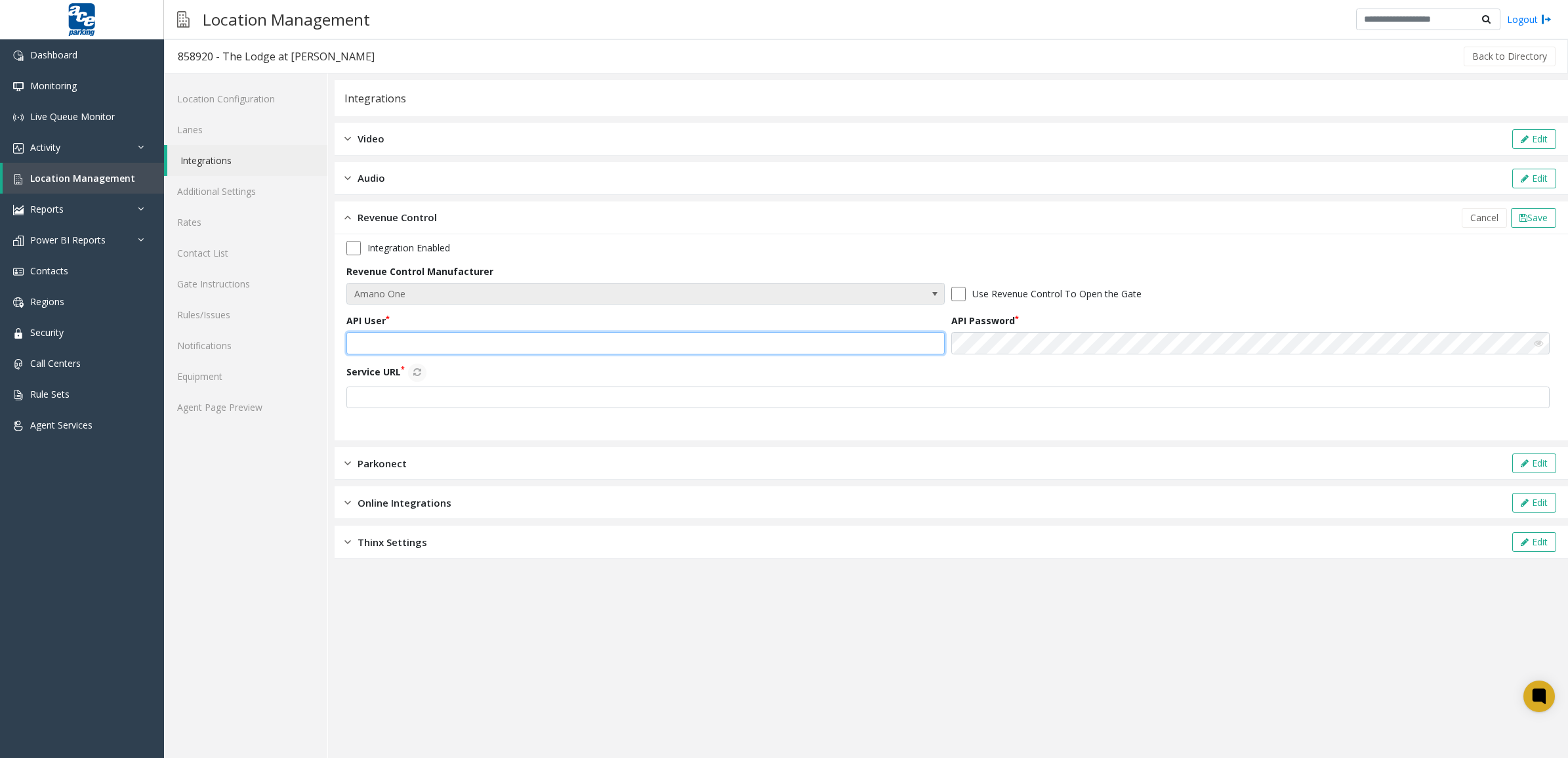
type input "********"
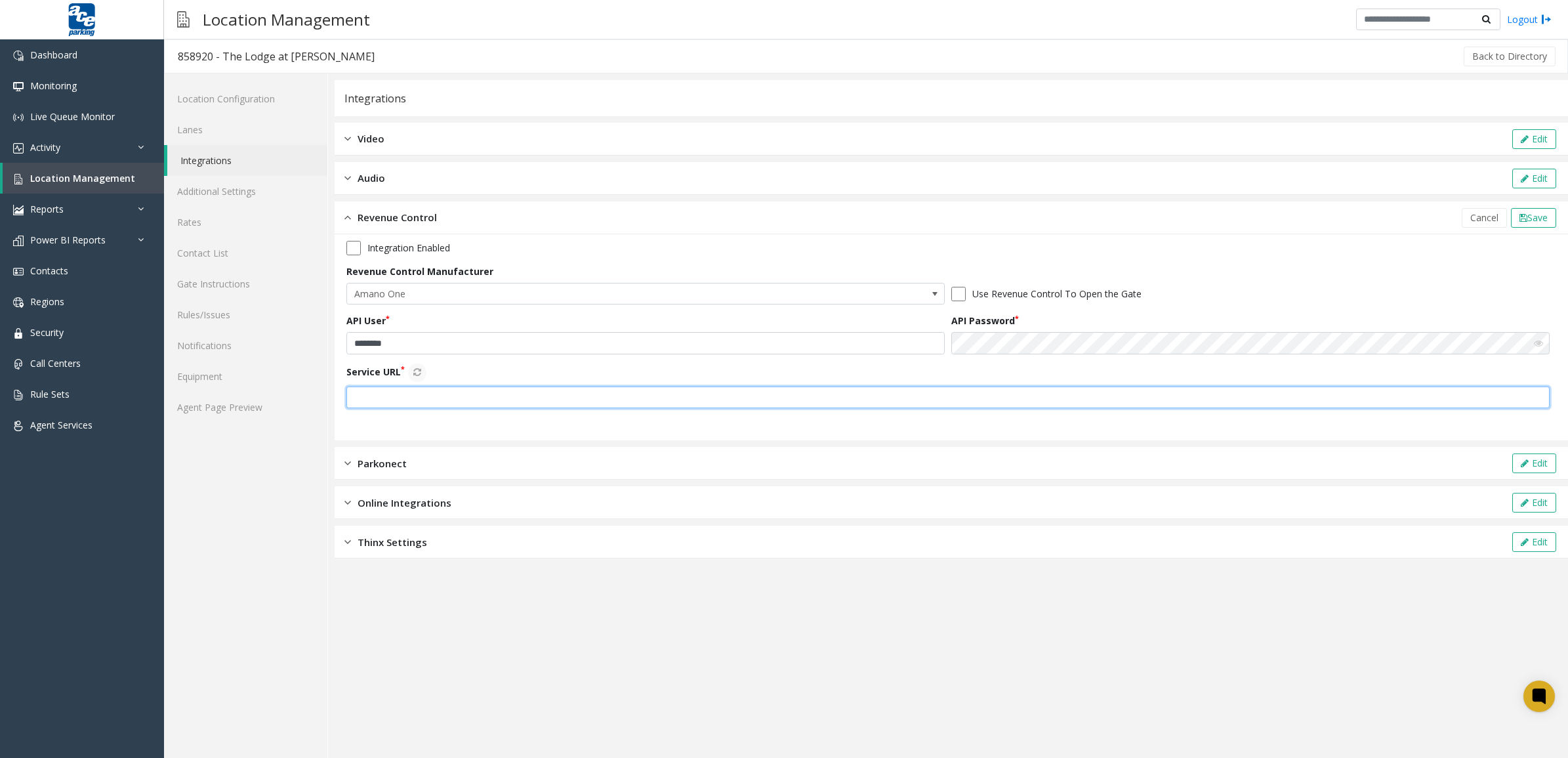
click at [399, 404] on input "text" at bounding box center [948, 398] width 1203 height 22
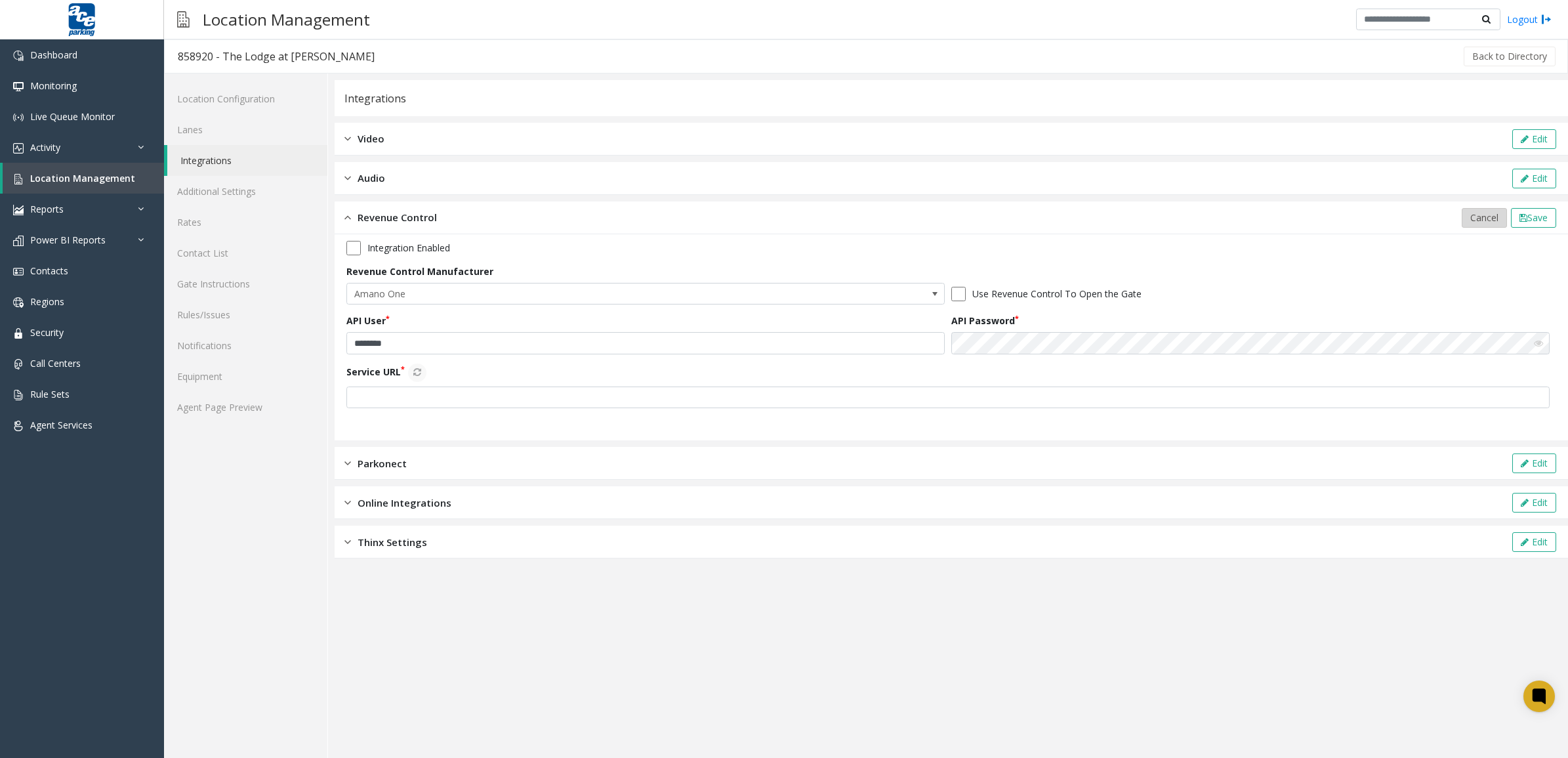
click at [1491, 215] on span "Cancel" at bounding box center [1484, 218] width 28 height 12
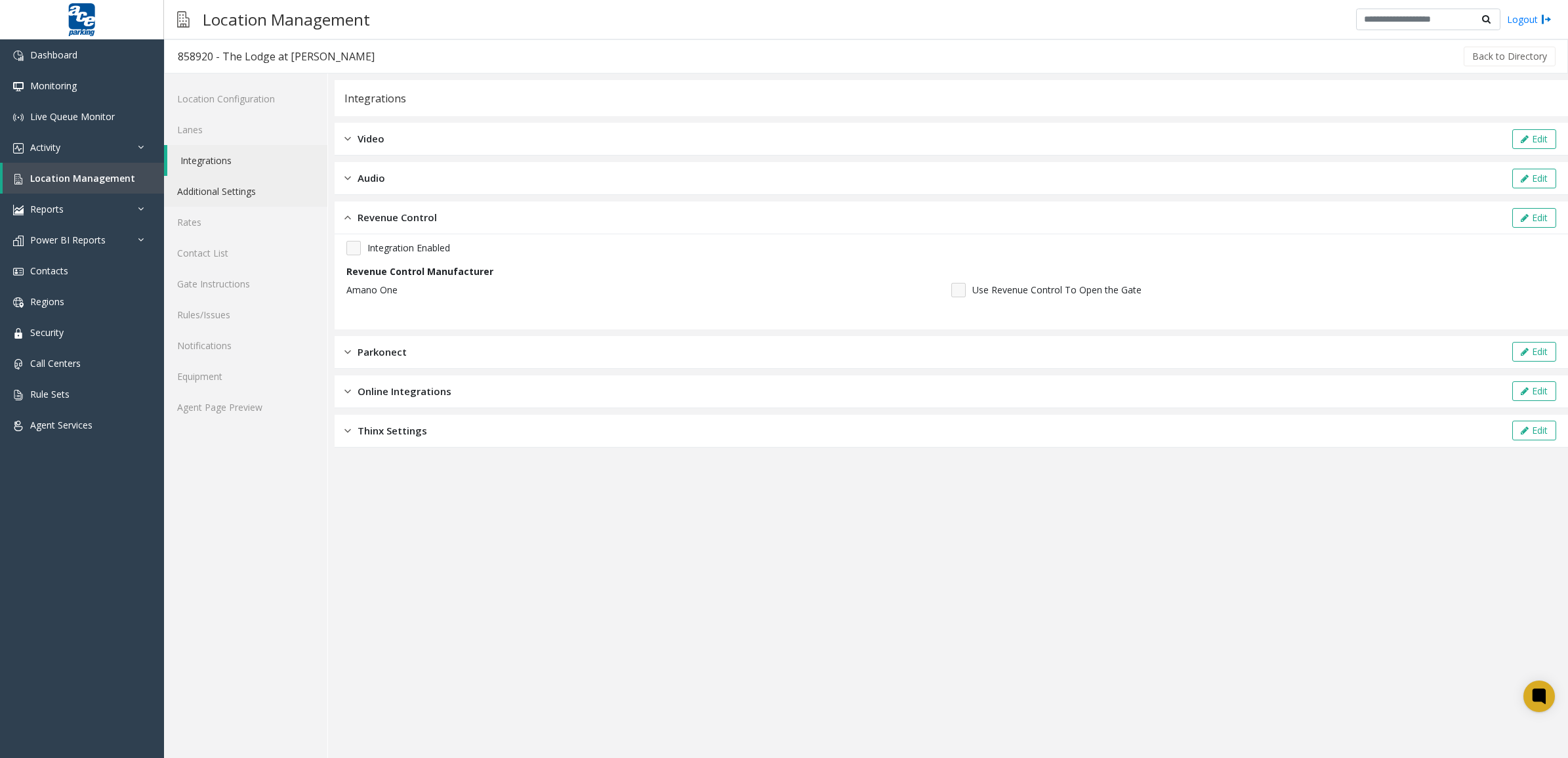
click at [244, 191] on link "Additional Settings" at bounding box center [246, 191] width 164 height 31
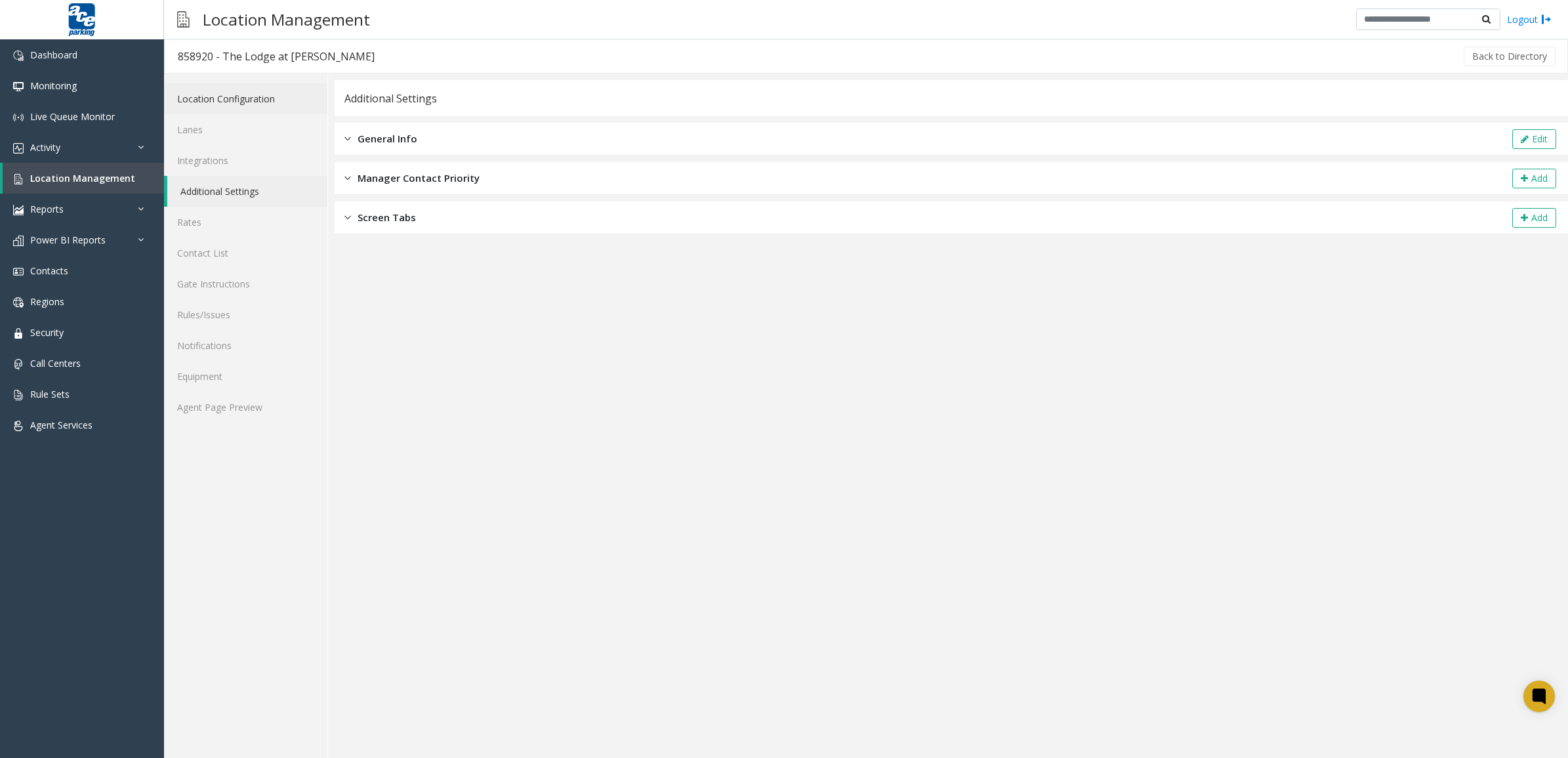
click at [246, 94] on link "Location Configuration" at bounding box center [246, 98] width 164 height 31
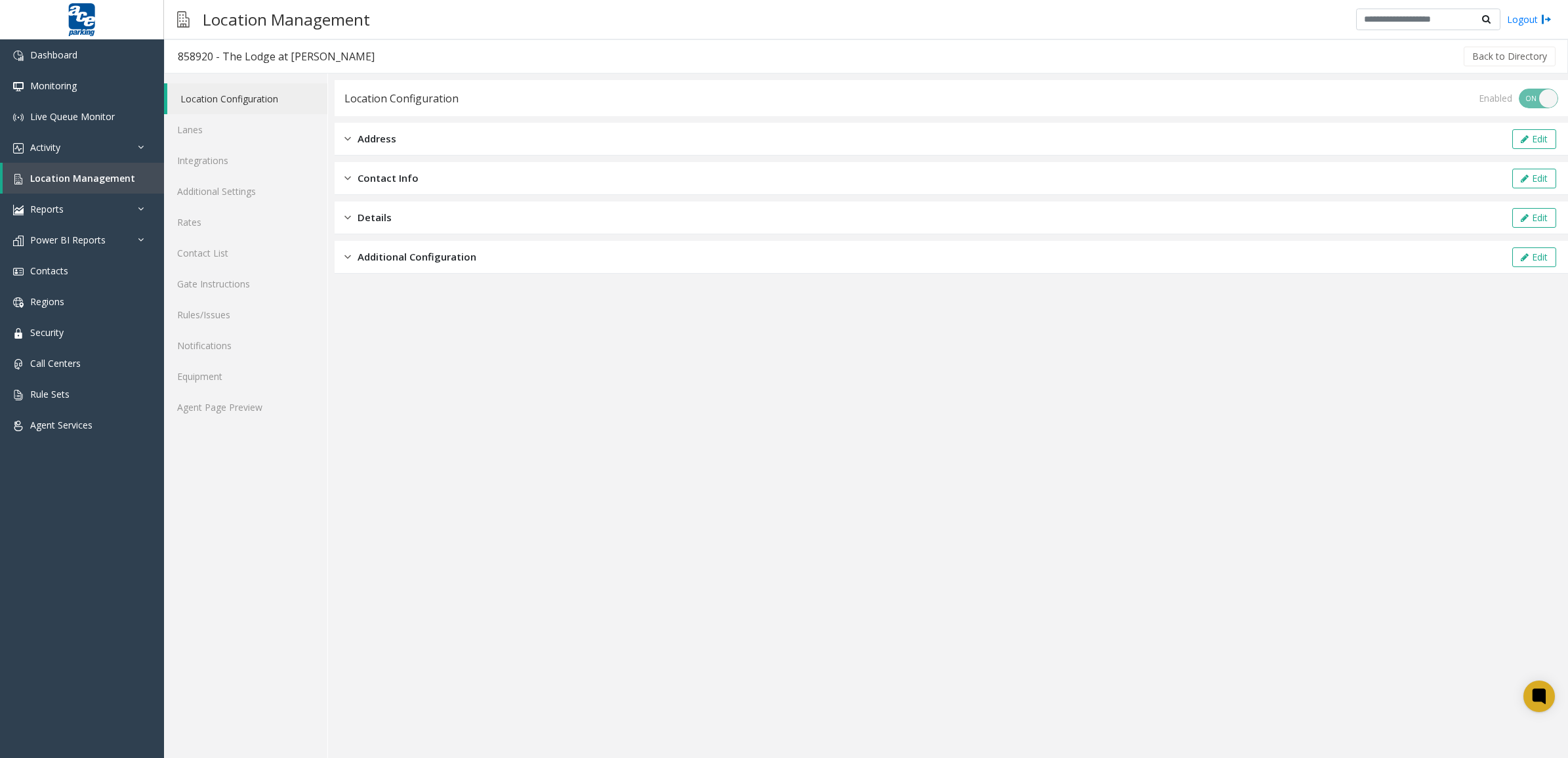
drag, startPoint x: 552, startPoint y: 257, endPoint x: 555, endPoint y: 273, distance: 16.3
click at [552, 258] on div "Additional Configuration Edit" at bounding box center [951, 257] width 1233 height 33
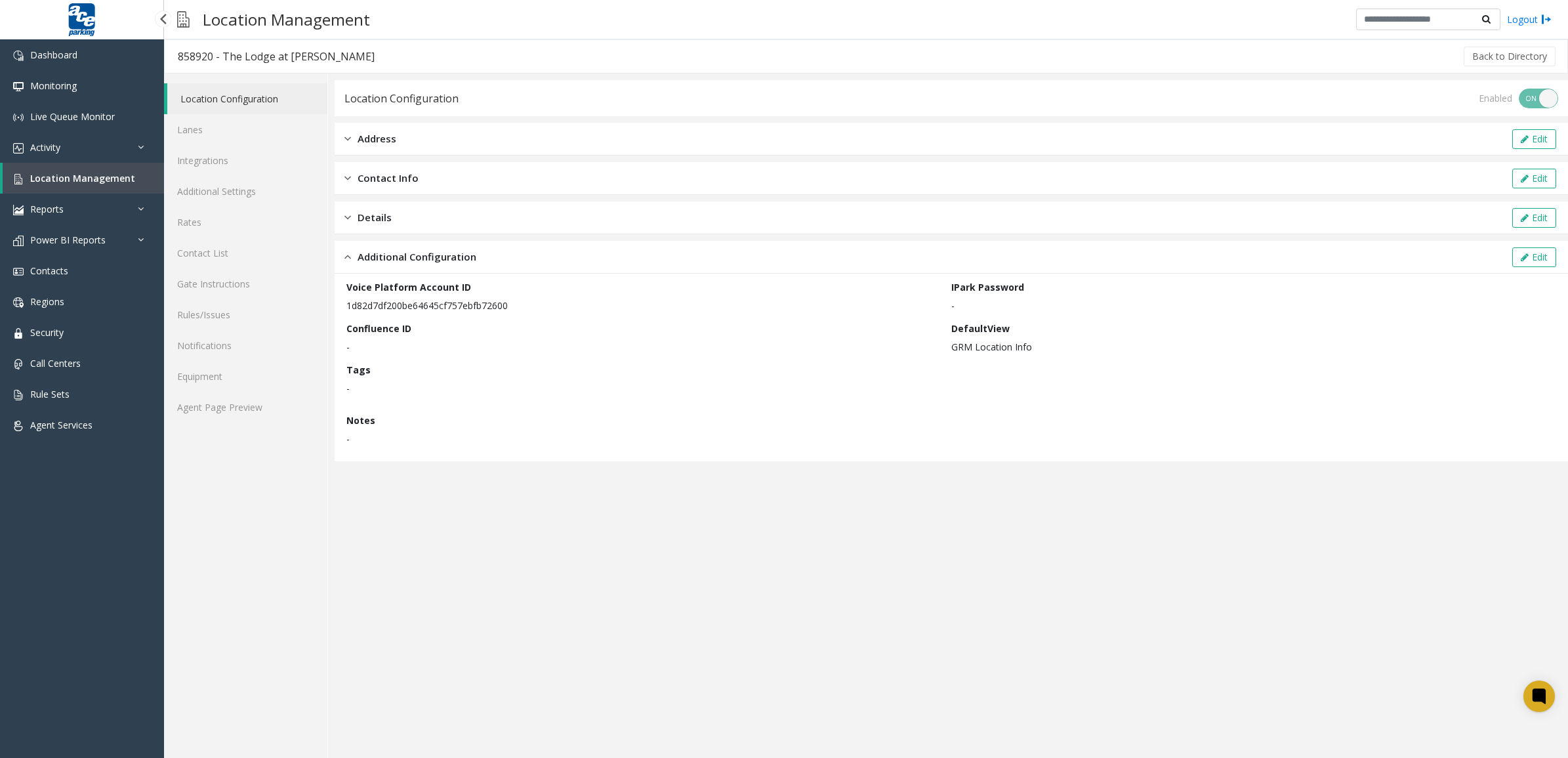
click at [87, 175] on span "Location Management" at bounding box center [82, 178] width 105 height 12
